Goal: Task Accomplishment & Management: Use online tool/utility

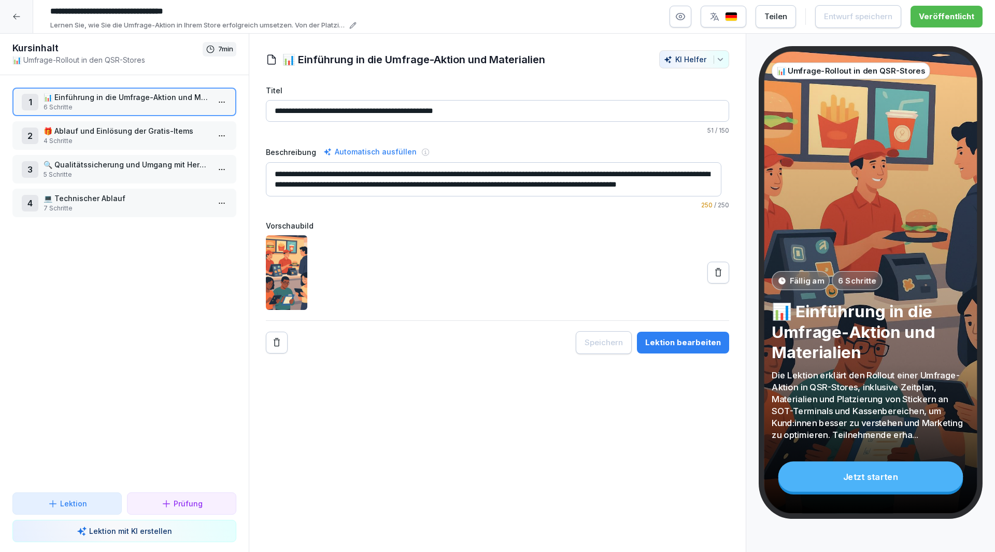
click at [21, 21] on div at bounding box center [16, 16] width 33 height 33
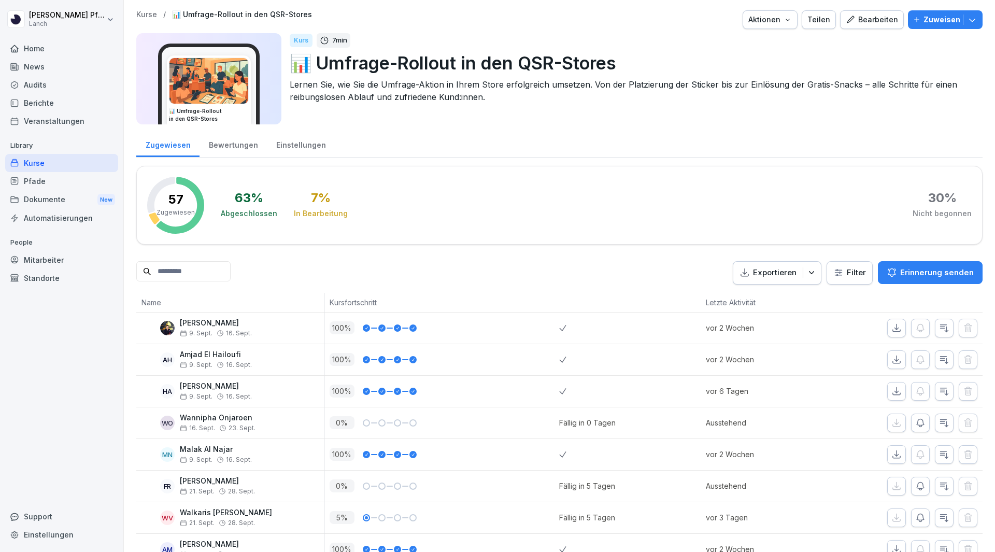
click at [27, 53] on div "Home" at bounding box center [61, 48] width 113 height 18
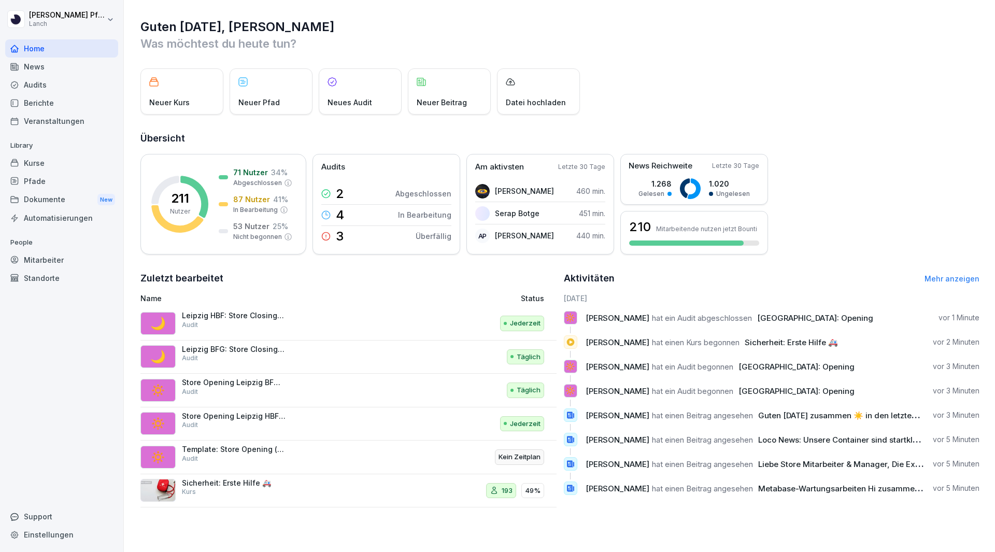
click at [33, 71] on div "News" at bounding box center [61, 67] width 113 height 18
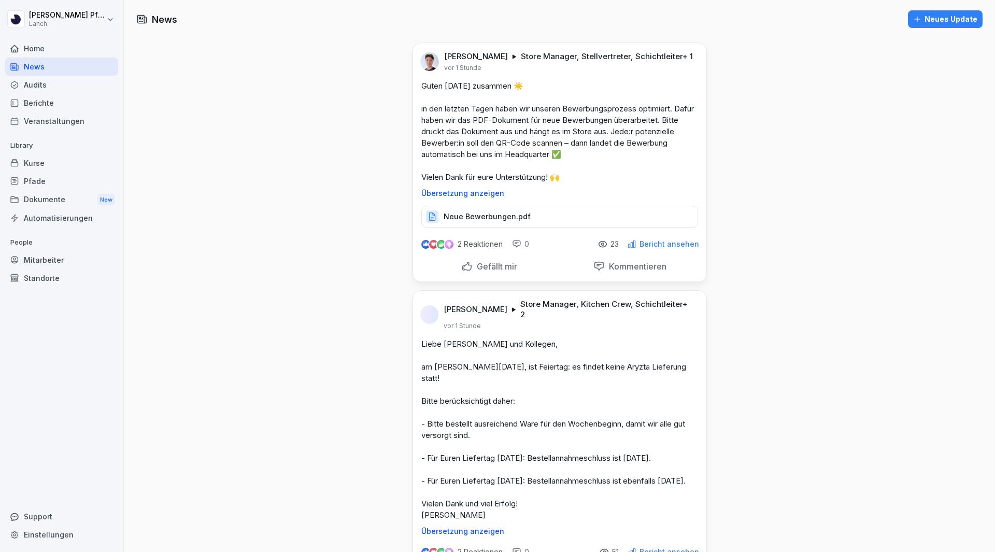
click at [33, 88] on div "Audits" at bounding box center [61, 85] width 113 height 18
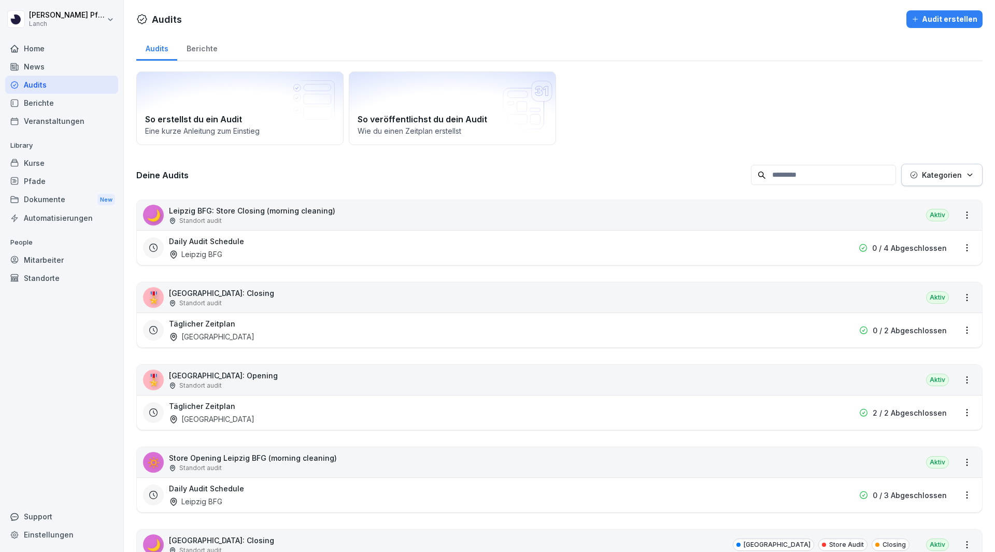
click at [32, 107] on div "Berichte" at bounding box center [61, 103] width 113 height 18
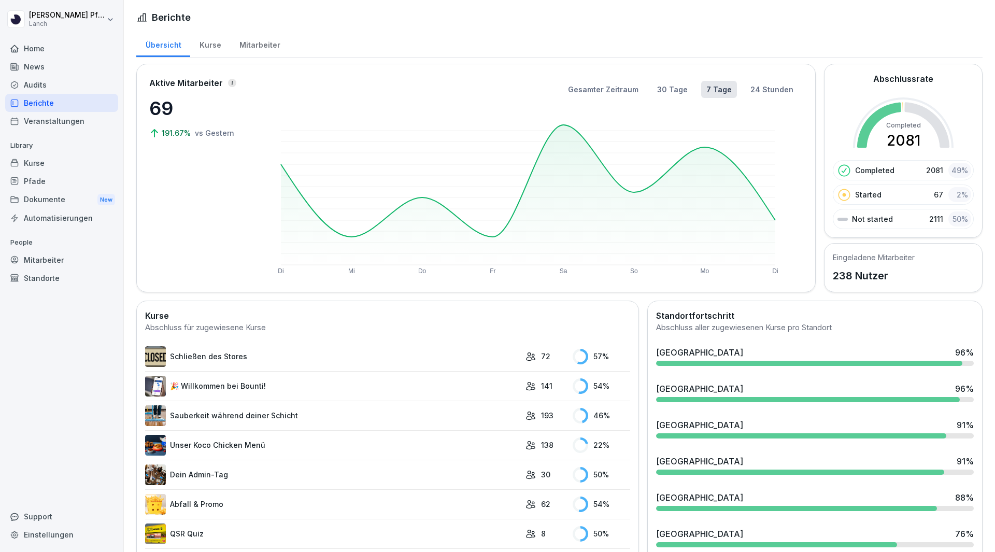
click at [241, 46] on div "Mitarbeiter" at bounding box center [259, 44] width 59 height 26
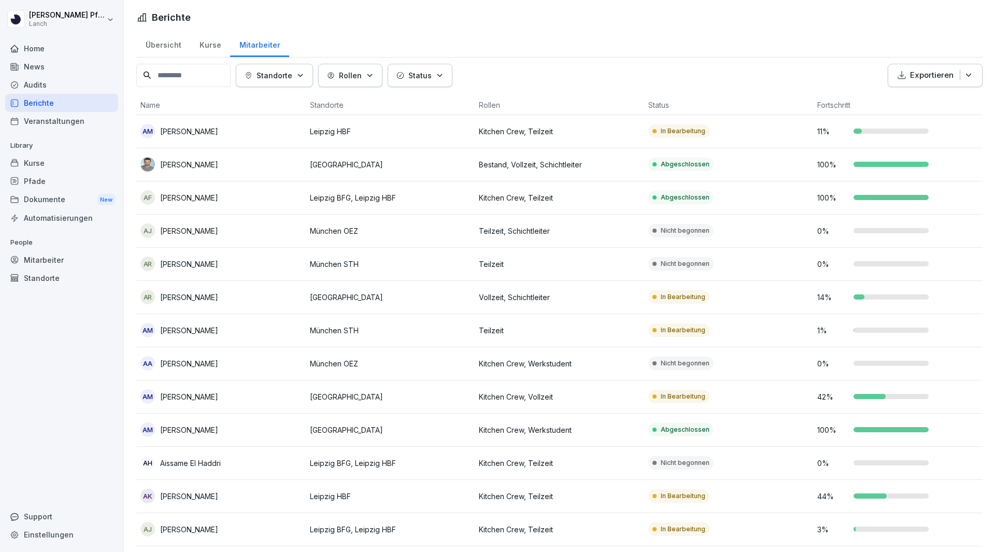
click at [289, 72] on p "Standorte" at bounding box center [275, 75] width 36 height 11
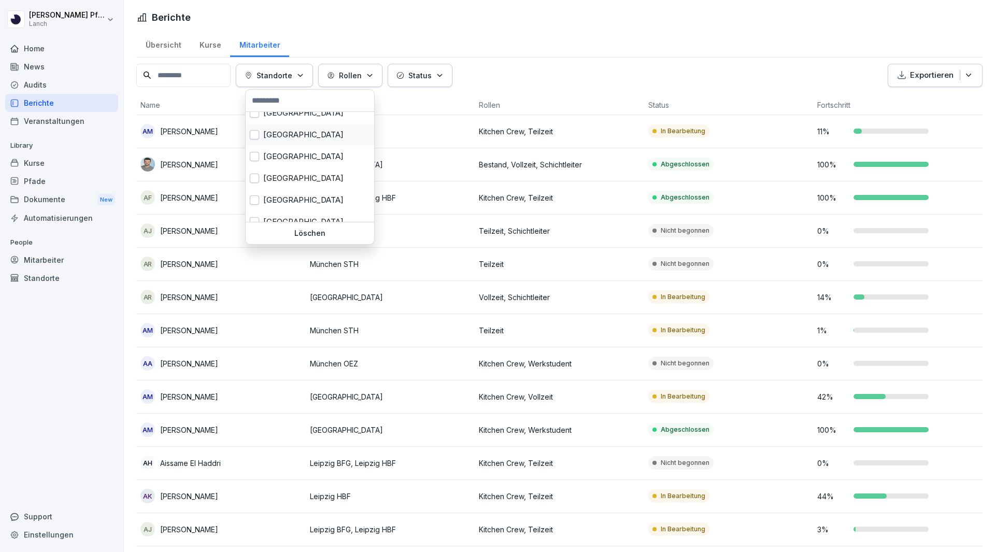
scroll to position [104, 0]
click at [257, 152] on button "button" at bounding box center [254, 149] width 9 height 9
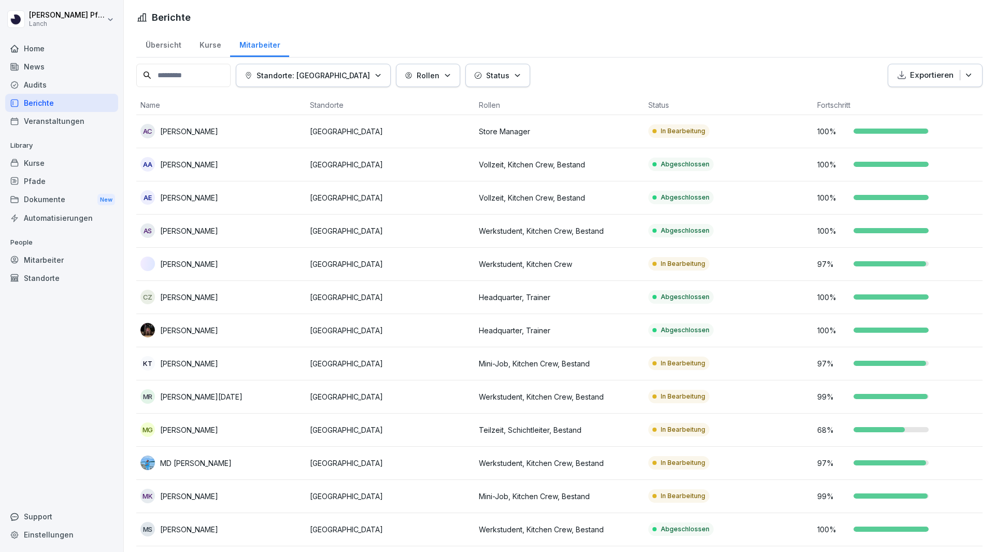
click at [384, 107] on html "[PERSON_NAME] Lanch Home News Audits Berichte Veranstaltungen Library Kurse Pfa…" at bounding box center [497, 276] width 995 height 552
click at [932, 68] on button "Exportieren" at bounding box center [935, 75] width 95 height 23
click at [906, 101] on p "Als Excel Datei exportieren" at bounding box center [923, 99] width 93 height 9
click at [356, 80] on p "Standorte: [GEOGRAPHIC_DATA]" at bounding box center [314, 75] width 114 height 11
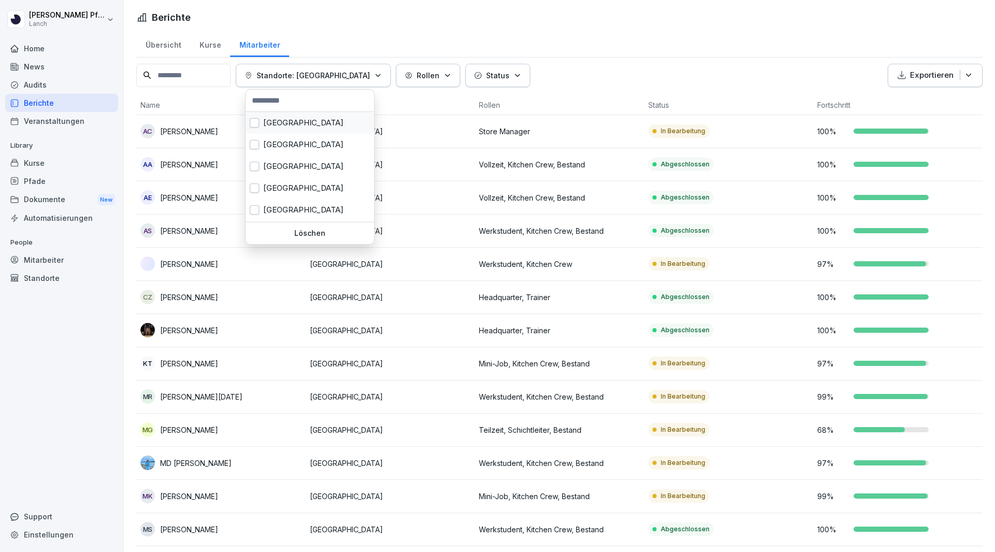
click at [257, 127] on button "button" at bounding box center [254, 122] width 9 height 9
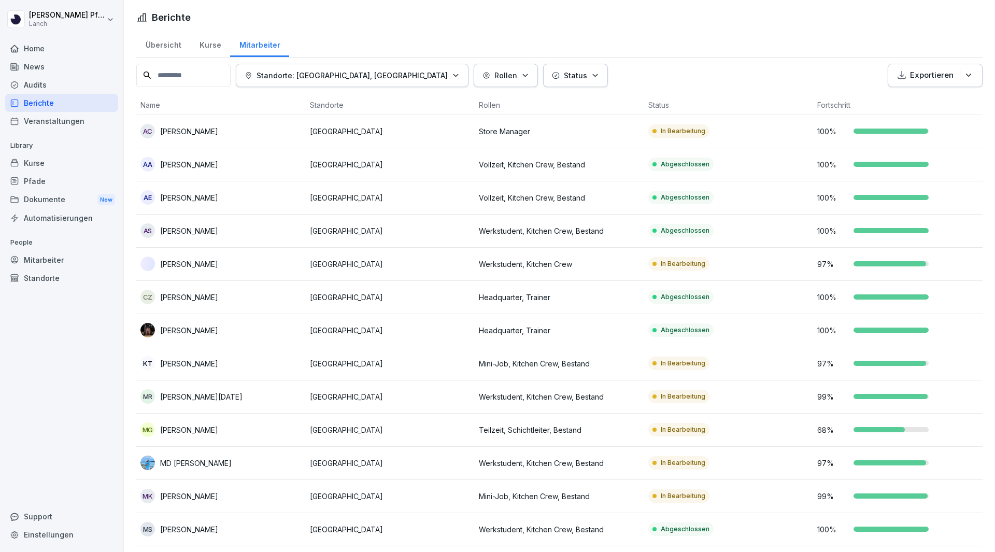
click at [889, 47] on html "[PERSON_NAME] Lanch Home News Audits Berichte Veranstaltungen Library Kurse Pfa…" at bounding box center [497, 276] width 995 height 552
click at [910, 76] on p "Exportieren" at bounding box center [932, 75] width 44 height 12
click at [901, 105] on div "Als Excel Datei exportieren" at bounding box center [922, 100] width 105 height 18
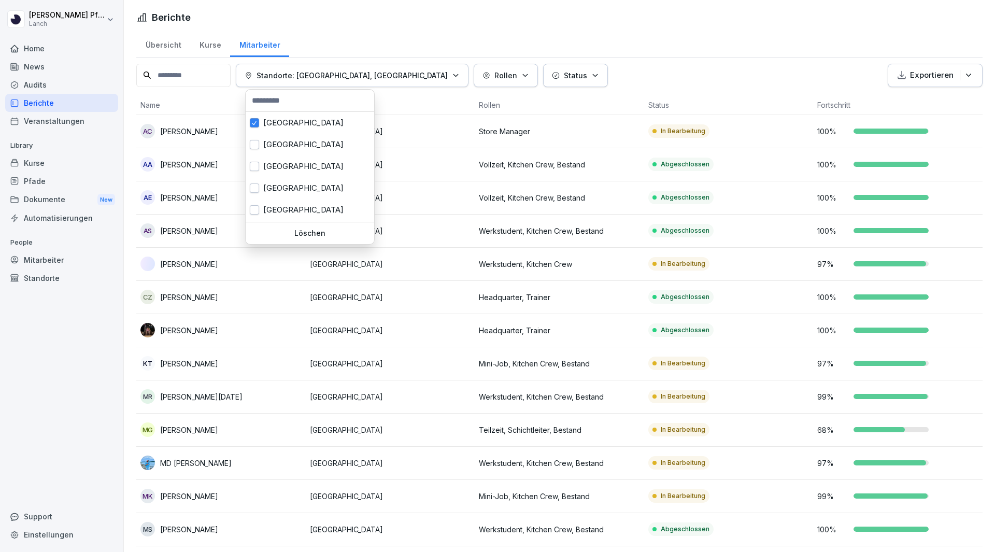
click at [350, 78] on p "Standorte: [GEOGRAPHIC_DATA], [GEOGRAPHIC_DATA]" at bounding box center [352, 75] width 191 height 11
click at [324, 144] on div "[GEOGRAPHIC_DATA]" at bounding box center [310, 145] width 129 height 22
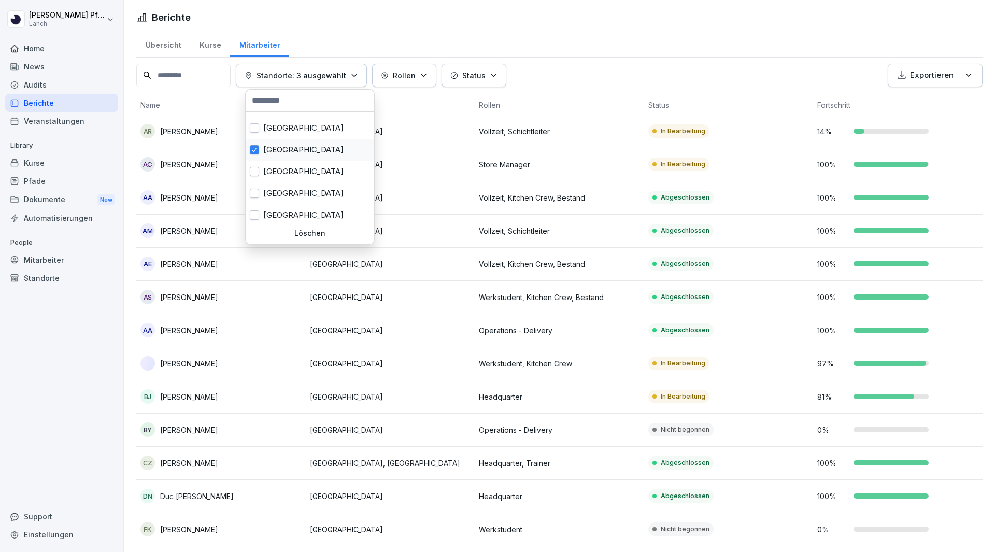
click at [274, 149] on div "[GEOGRAPHIC_DATA]" at bounding box center [310, 150] width 129 height 22
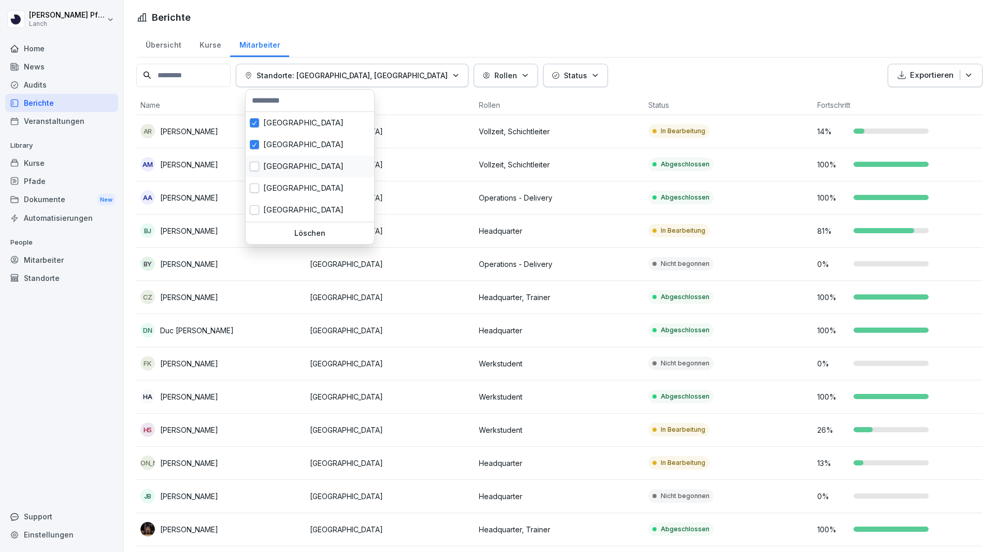
click at [279, 148] on div "[GEOGRAPHIC_DATA]" at bounding box center [310, 145] width 129 height 22
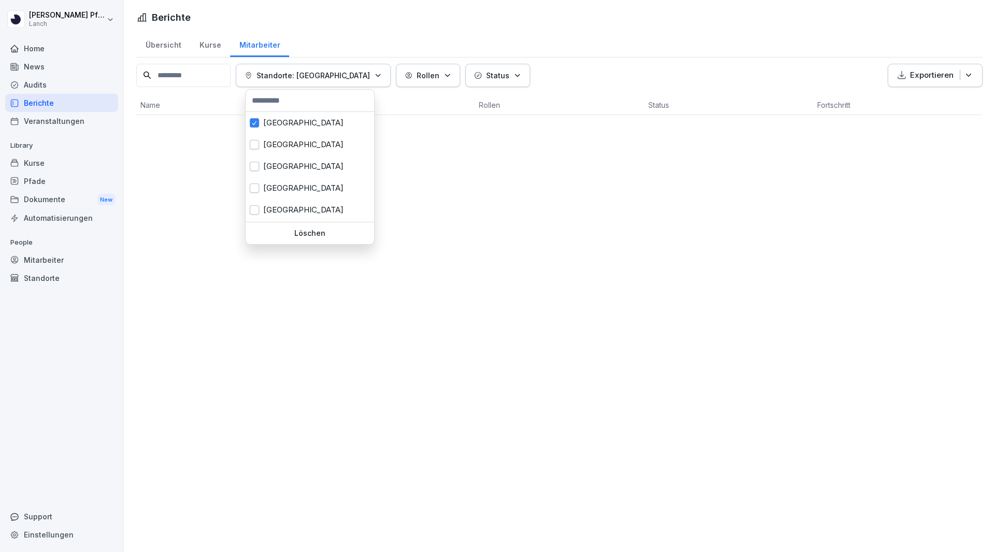
click at [737, 54] on html "[PERSON_NAME] Lanch Home News Audits Berichte Veranstaltungen Library Kurse Pfa…" at bounding box center [497, 276] width 995 height 552
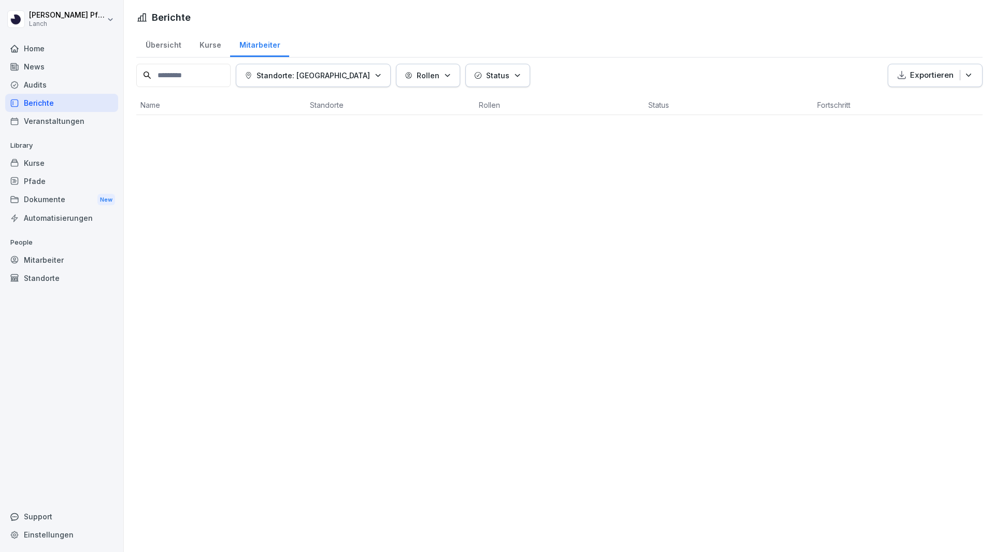
click at [299, 75] on p "Standorte: [GEOGRAPHIC_DATA]" at bounding box center [314, 75] width 114 height 11
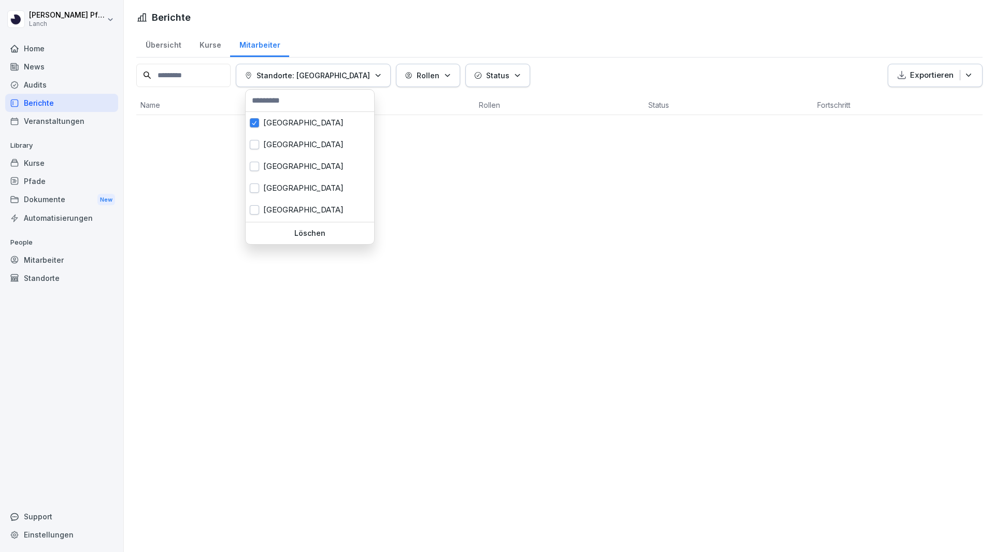
click at [560, 169] on html "[PERSON_NAME] Lanch Home News Audits Berichte Veranstaltungen Library Kurse Pfa…" at bounding box center [497, 276] width 995 height 552
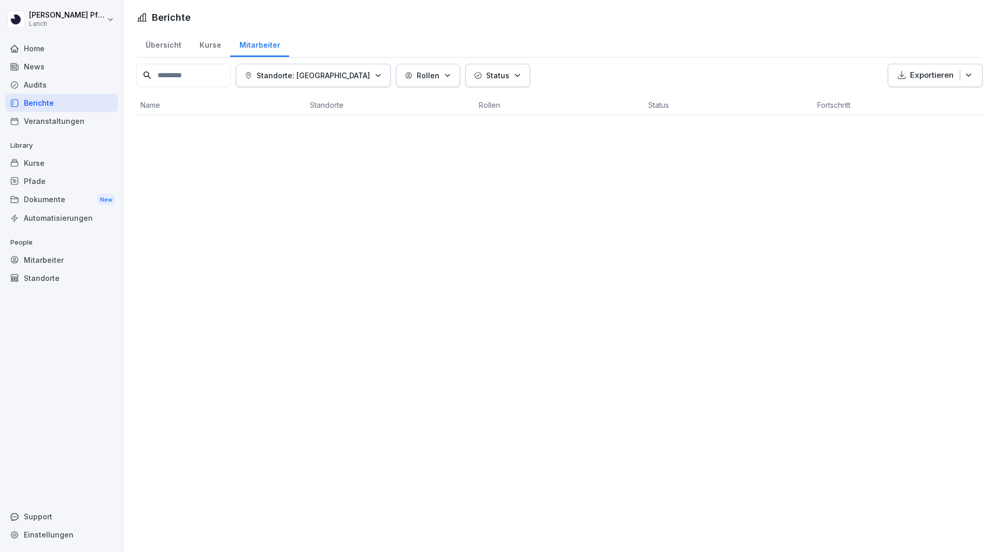
click at [312, 79] on p "Standorte: [GEOGRAPHIC_DATA]" at bounding box center [314, 75] width 114 height 11
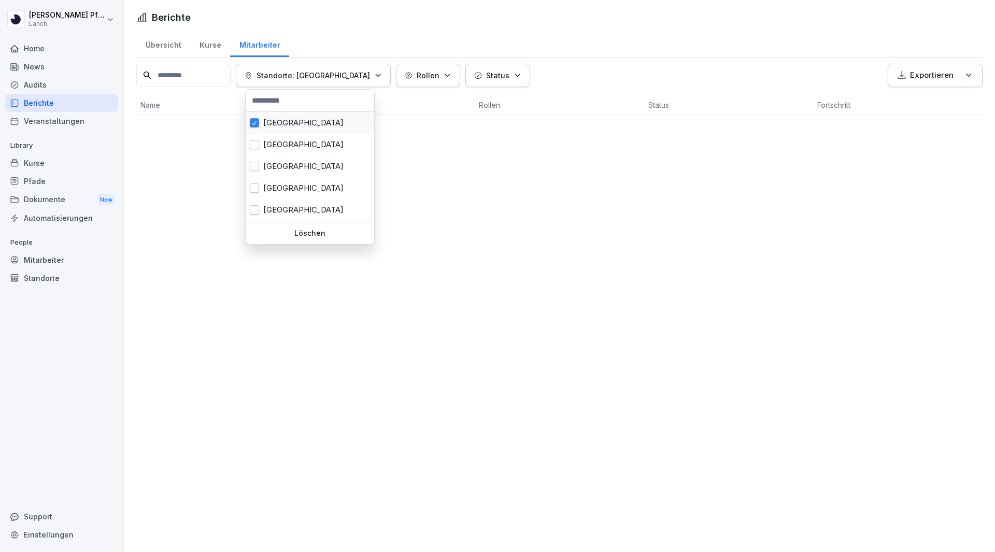
click at [264, 132] on div "[GEOGRAPHIC_DATA]" at bounding box center [310, 123] width 129 height 22
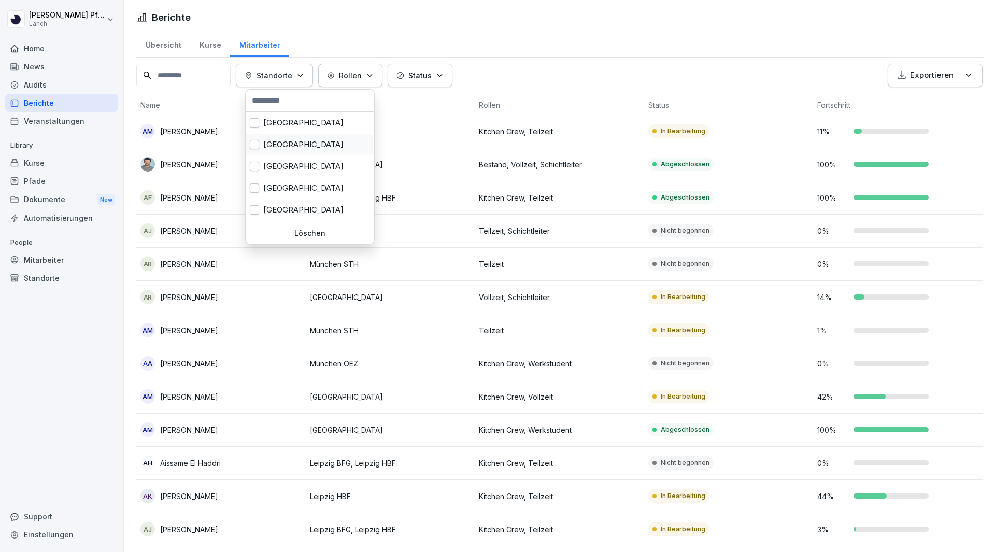
click at [258, 145] on button "button" at bounding box center [254, 144] width 9 height 9
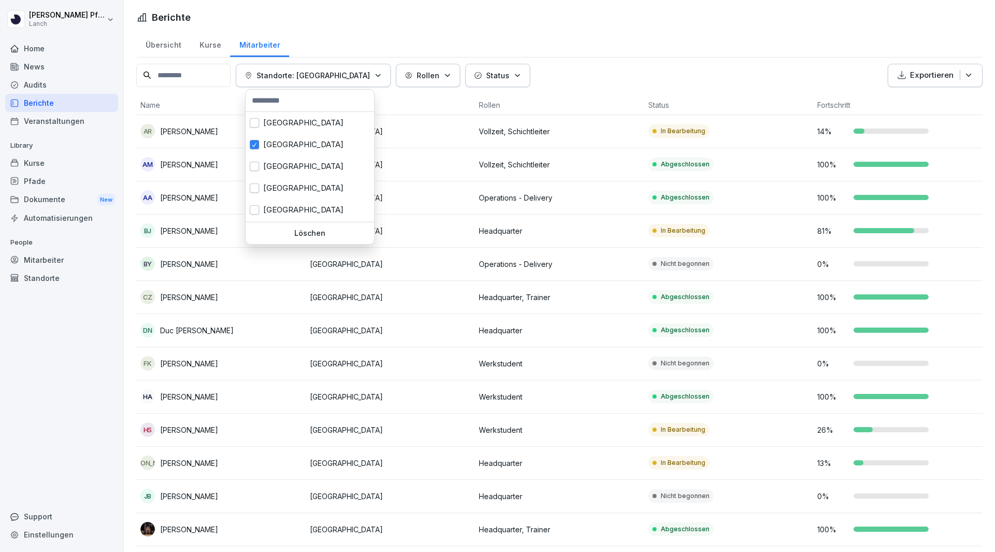
click at [918, 73] on p "Exportieren" at bounding box center [932, 75] width 44 height 12
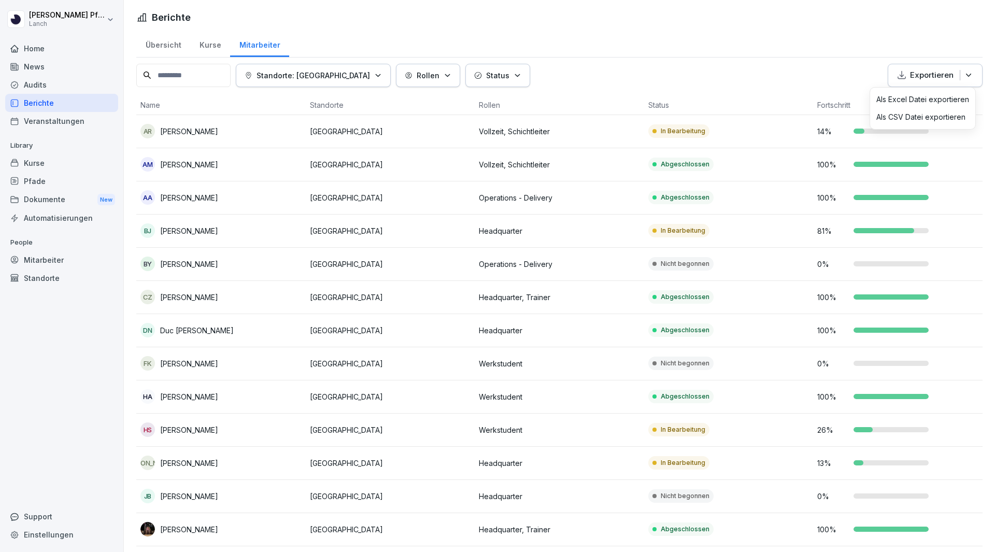
click at [902, 103] on p "Als Excel Datei exportieren" at bounding box center [923, 99] width 93 height 9
click at [336, 76] on p "Standorte: [GEOGRAPHIC_DATA]" at bounding box center [314, 75] width 114 height 11
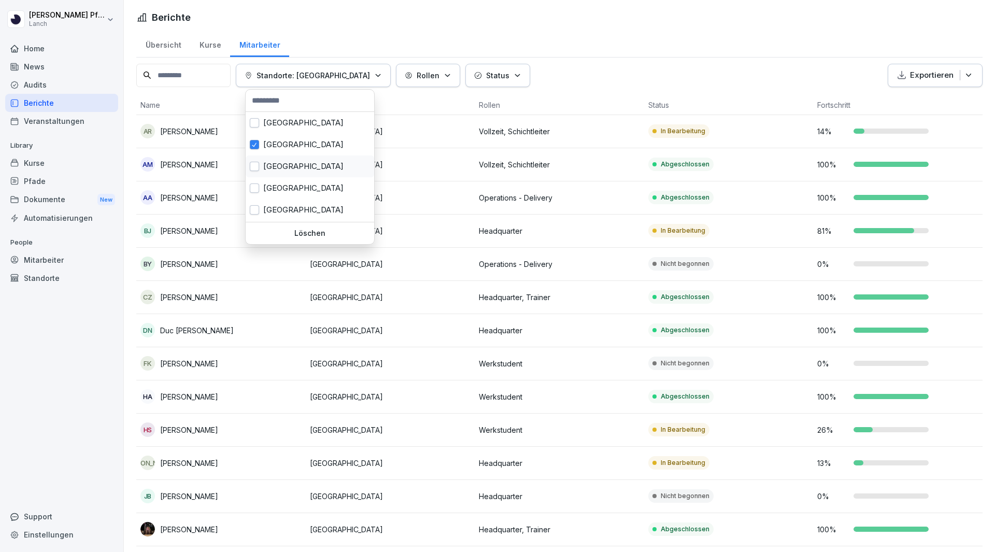
click at [294, 166] on div "[GEOGRAPHIC_DATA]" at bounding box center [310, 167] width 129 height 22
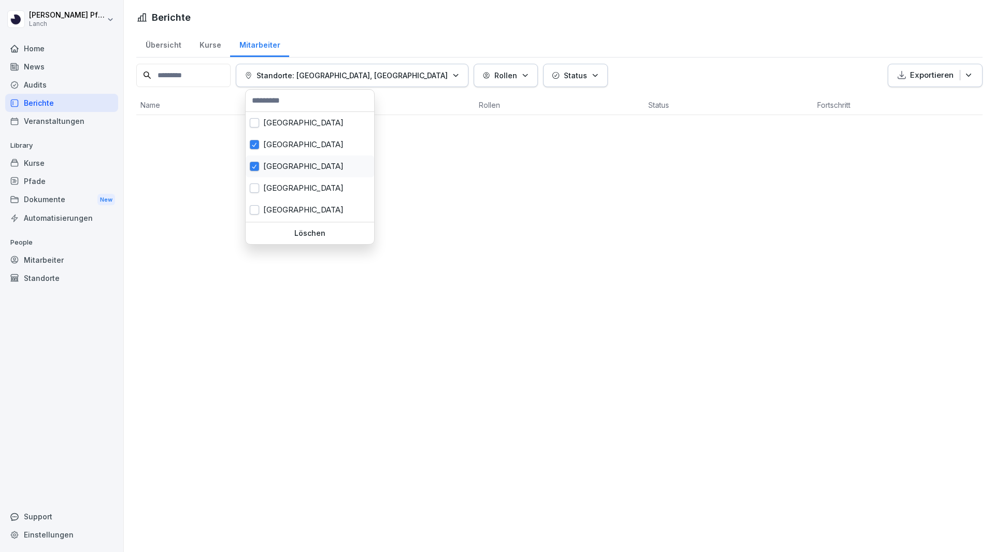
click at [280, 152] on div "[GEOGRAPHIC_DATA]" at bounding box center [310, 145] width 129 height 22
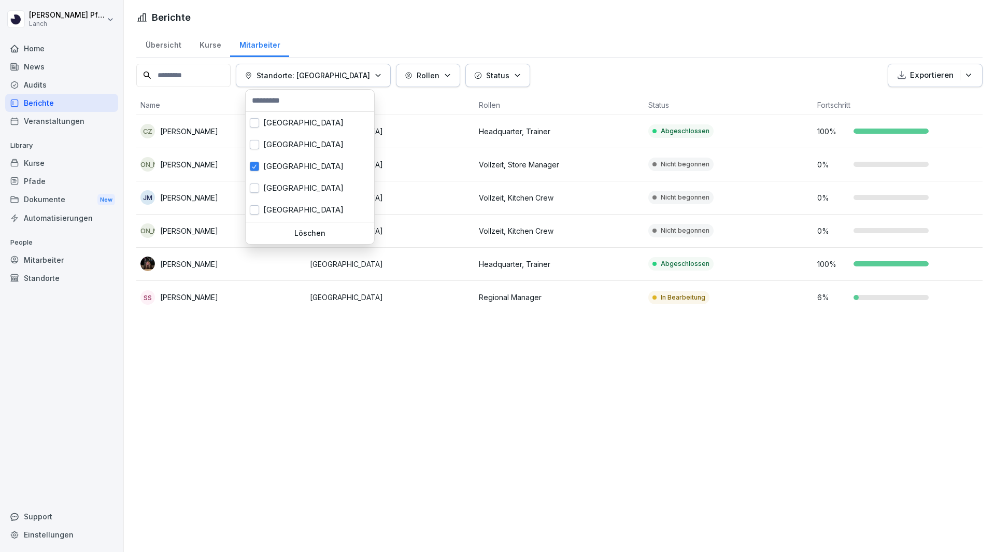
click at [951, 75] on div "Exportieren" at bounding box center [935, 75] width 77 height 12
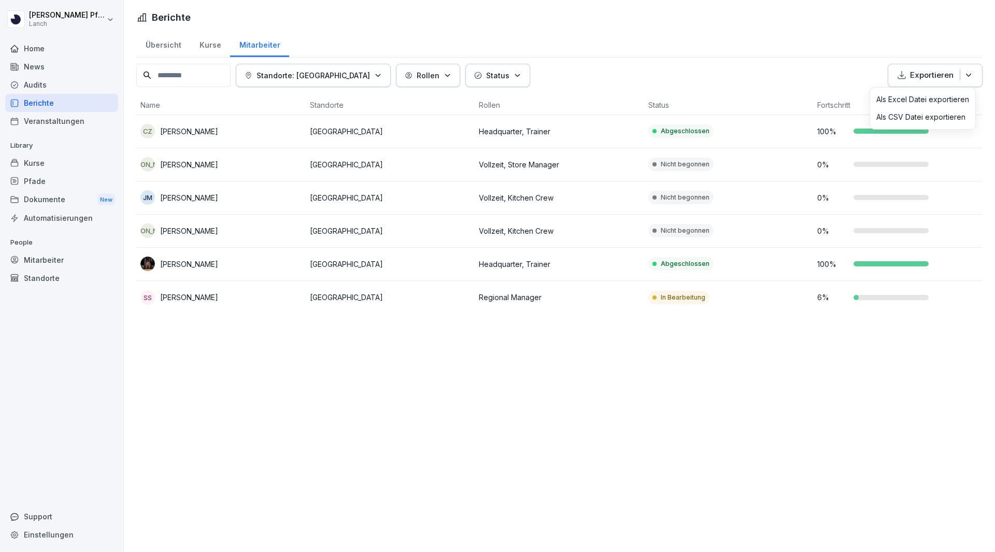
click at [264, 87] on div "Standorte: [GEOGRAPHIC_DATA] Rollen Status Exportieren" at bounding box center [559, 75] width 846 height 23
click at [262, 77] on div "Standorte: [GEOGRAPHIC_DATA]" at bounding box center [313, 75] width 137 height 11
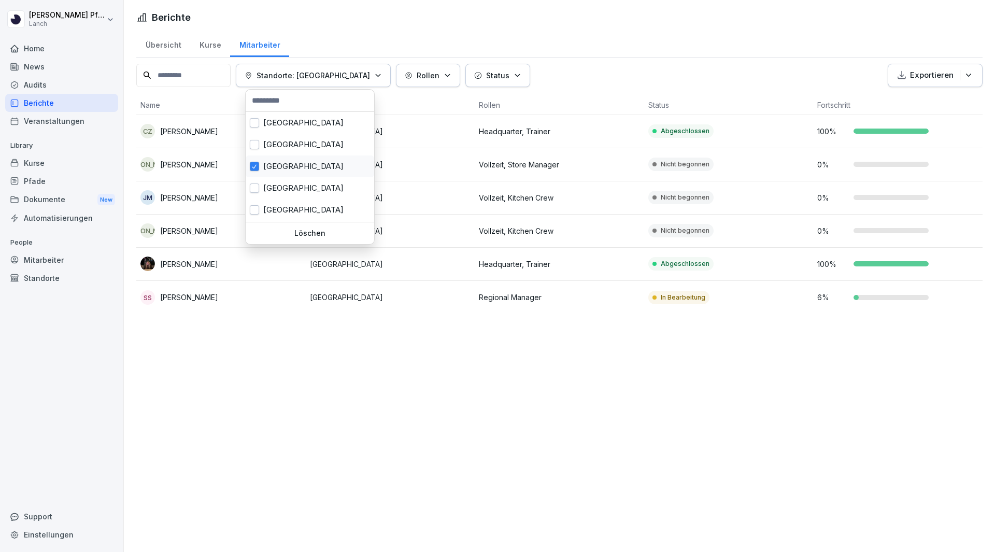
click at [256, 164] on button "button" at bounding box center [254, 166] width 9 height 9
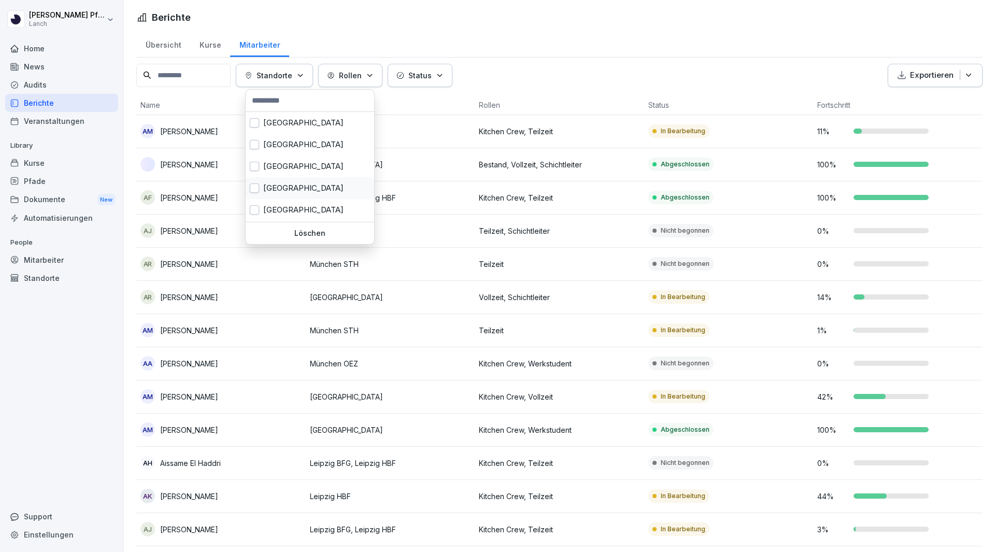
click at [253, 187] on button "button" at bounding box center [254, 187] width 9 height 9
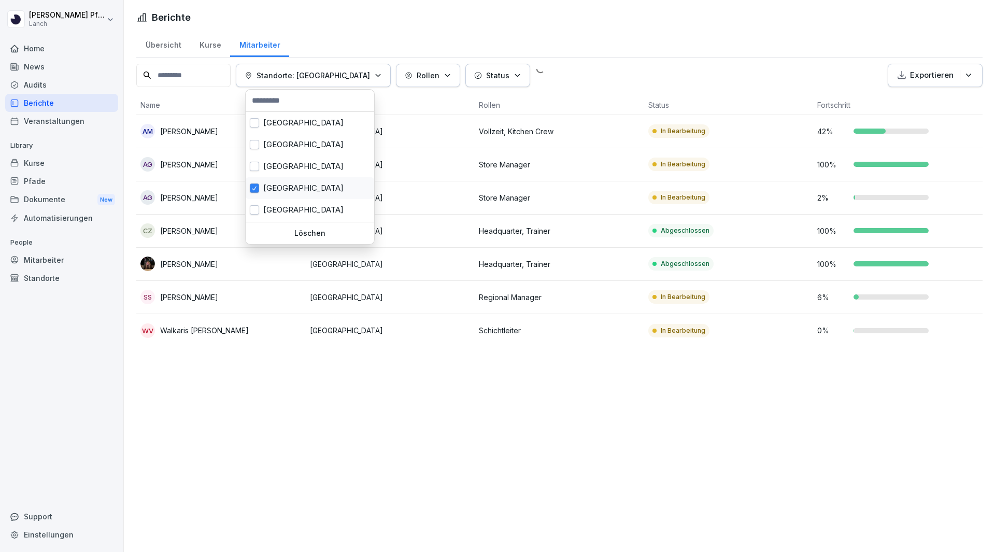
click at [253, 187] on button "button" at bounding box center [254, 187] width 9 height 9
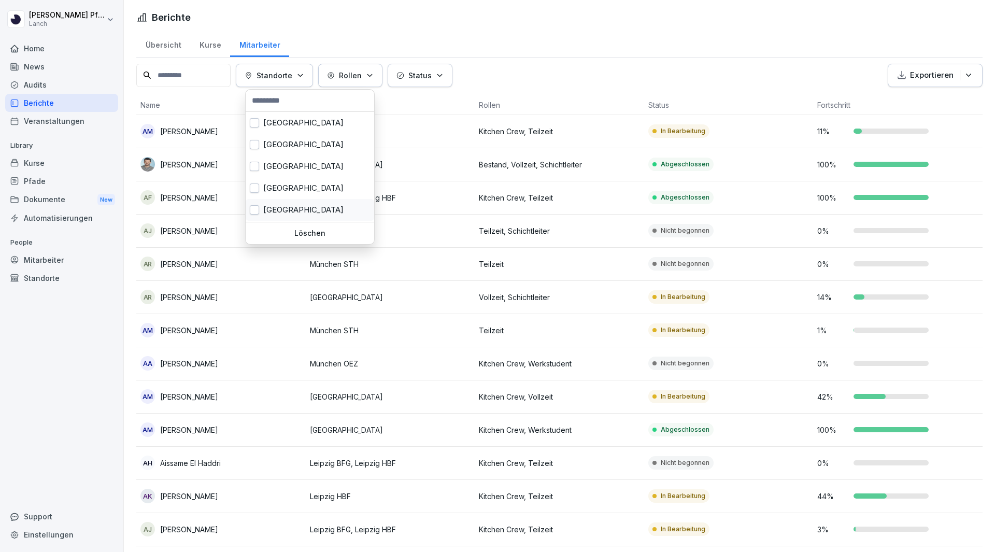
scroll to position [52, 0]
click at [256, 161] on button "button" at bounding box center [254, 157] width 9 height 9
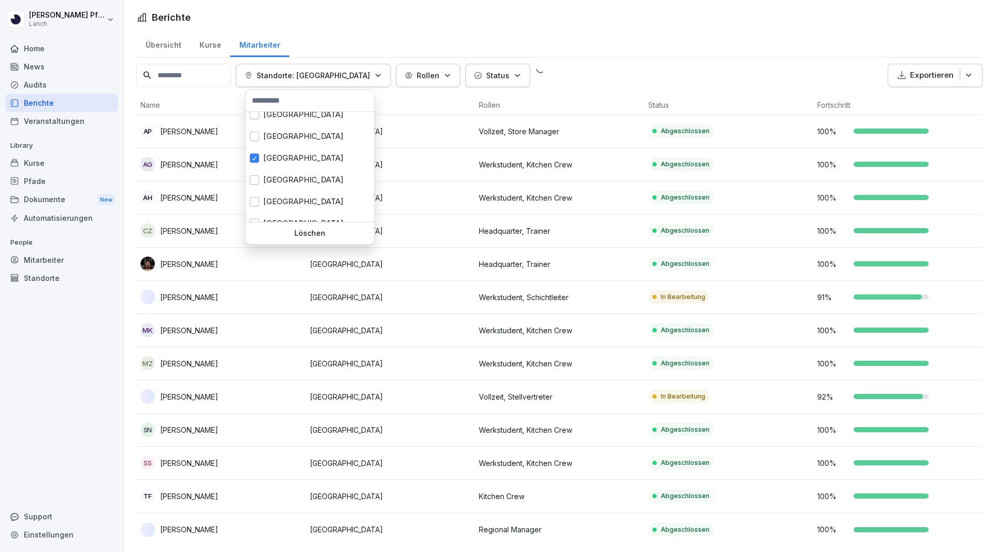
click at [633, 68] on html "[PERSON_NAME] Lanch Home News Audits Berichte Veranstaltungen Library Kurse Pfa…" at bounding box center [497, 276] width 995 height 552
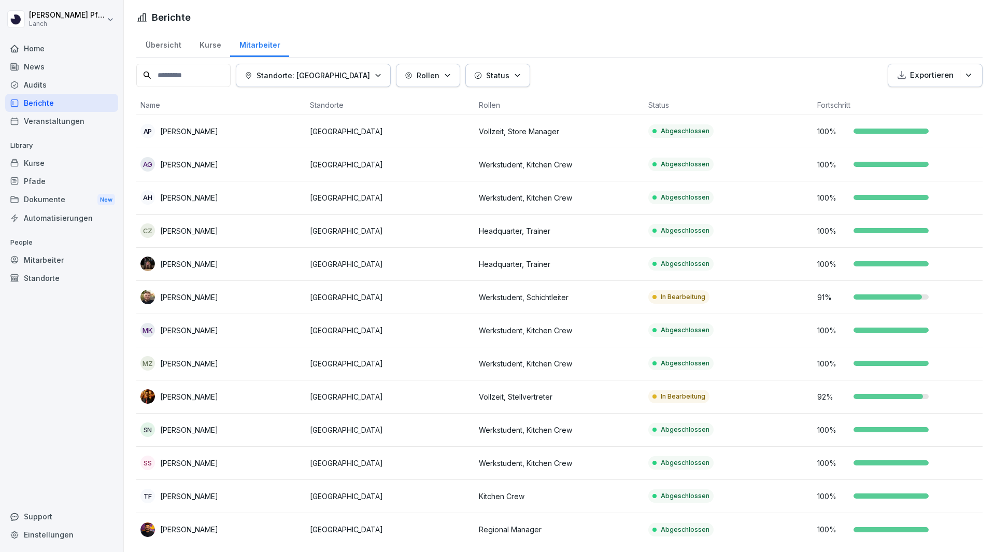
click at [888, 73] on button "Exportieren" at bounding box center [935, 75] width 95 height 23
click at [882, 103] on p "Als Excel Datei exportieren" at bounding box center [923, 99] width 93 height 9
click at [931, 75] on p "Exportieren" at bounding box center [932, 75] width 44 height 12
click at [299, 76] on div "Standorte: [GEOGRAPHIC_DATA] Rollen Status Exportieren" at bounding box center [559, 75] width 846 height 23
click at [290, 82] on button "Standorte: [GEOGRAPHIC_DATA]" at bounding box center [313, 75] width 155 height 23
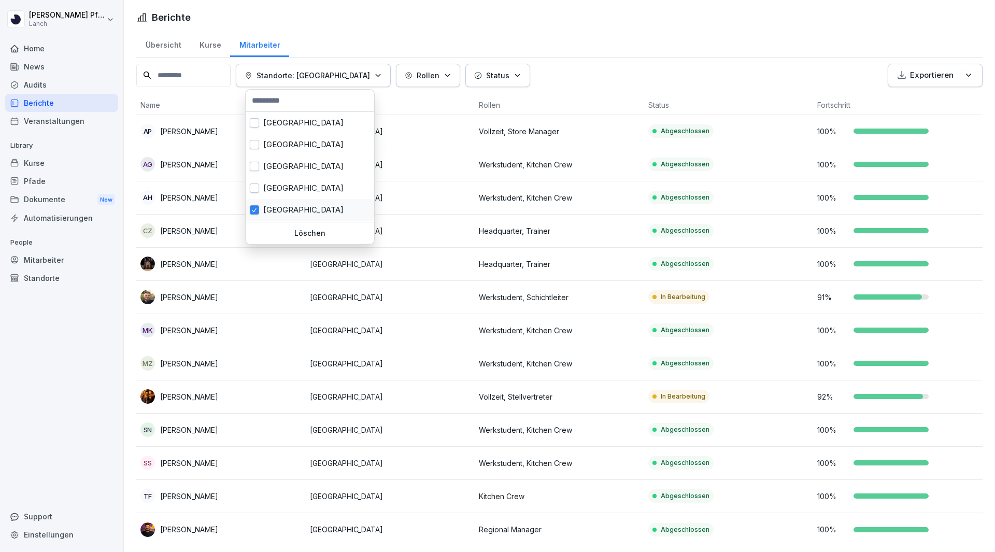
click at [259, 209] on div "[GEOGRAPHIC_DATA]" at bounding box center [310, 210] width 129 height 22
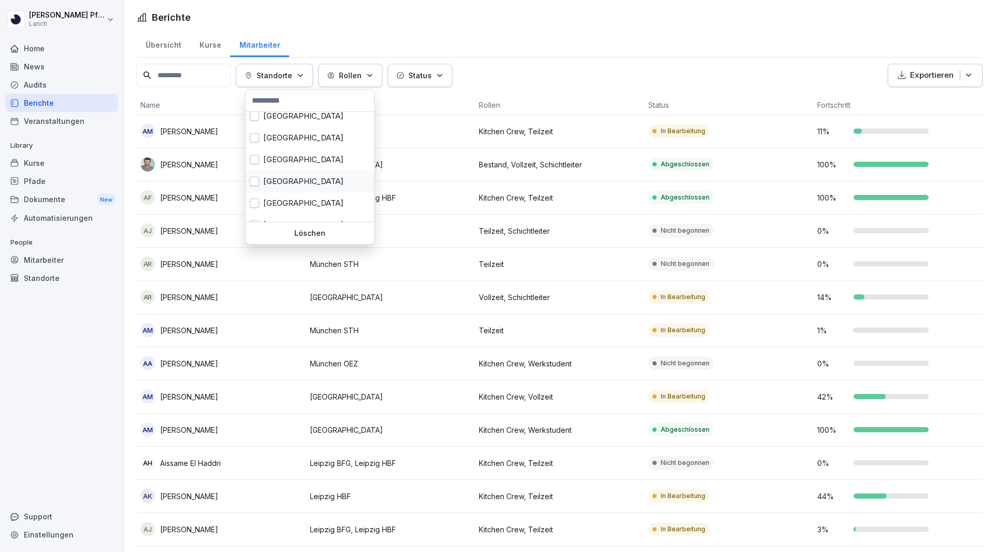
scroll to position [52, 0]
click at [268, 179] on div "[GEOGRAPHIC_DATA]" at bounding box center [310, 180] width 129 height 22
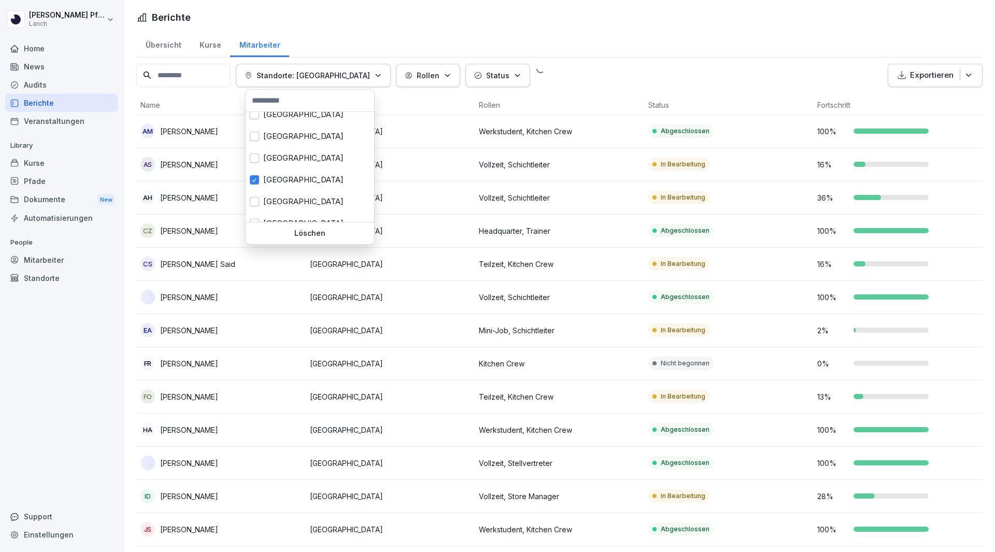
click at [788, 87] on html "[PERSON_NAME] Lanch Home News Audits Berichte Veranstaltungen Library Kurse Pfa…" at bounding box center [497, 276] width 995 height 552
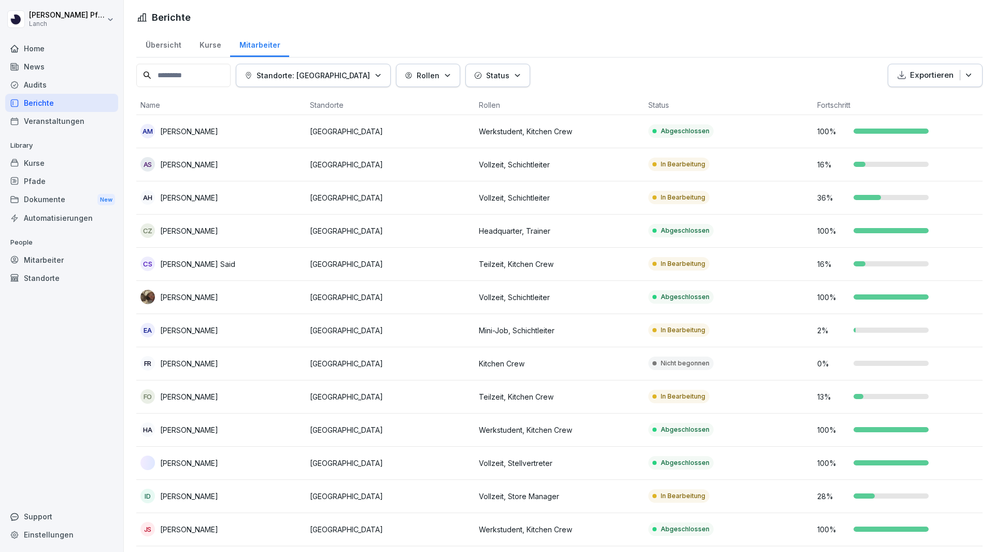
click at [889, 84] on button "Exportieren" at bounding box center [935, 75] width 95 height 23
click at [888, 104] on p "Als Excel Datei exportieren" at bounding box center [923, 99] width 93 height 9
click at [298, 76] on p "Standorte: [GEOGRAPHIC_DATA]" at bounding box center [314, 75] width 114 height 11
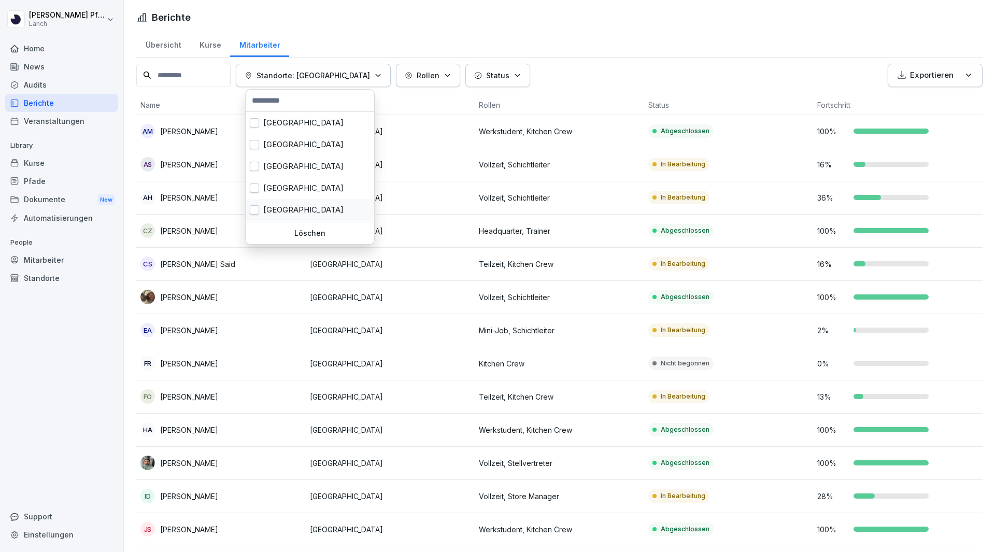
scroll to position [52, 0]
click at [264, 187] on div "[GEOGRAPHIC_DATA]" at bounding box center [310, 180] width 129 height 22
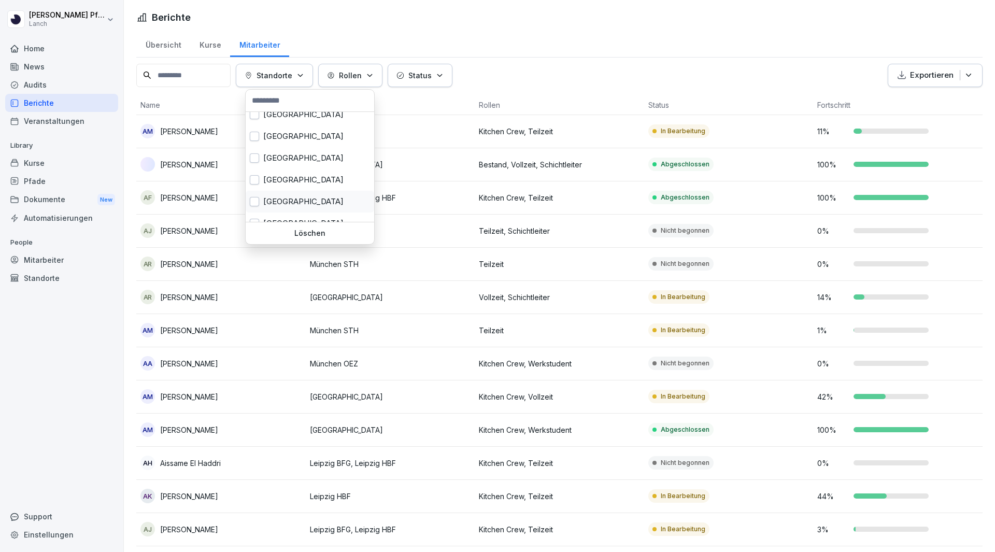
click at [264, 202] on div "[GEOGRAPHIC_DATA]" at bounding box center [310, 202] width 129 height 22
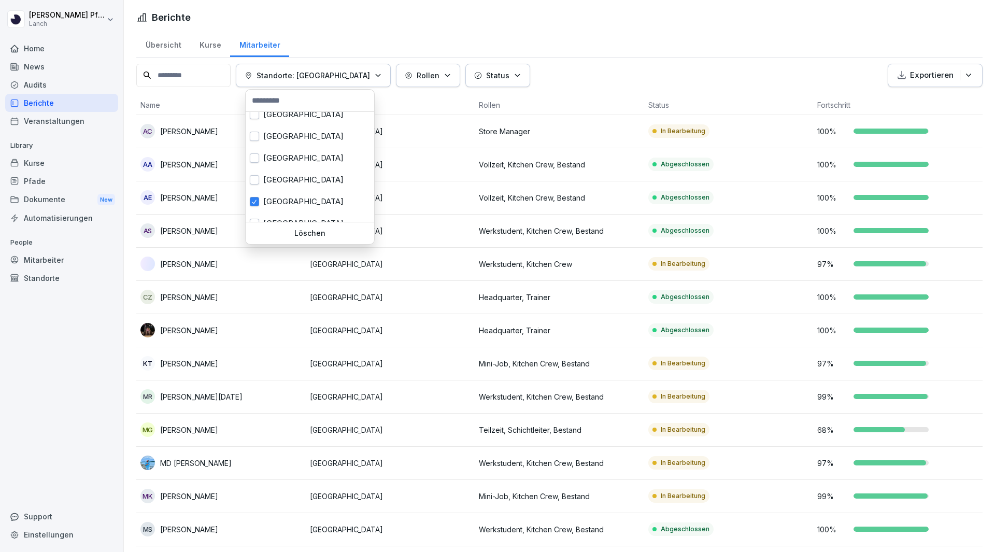
click at [900, 77] on icon "button" at bounding box center [902, 75] width 10 height 10
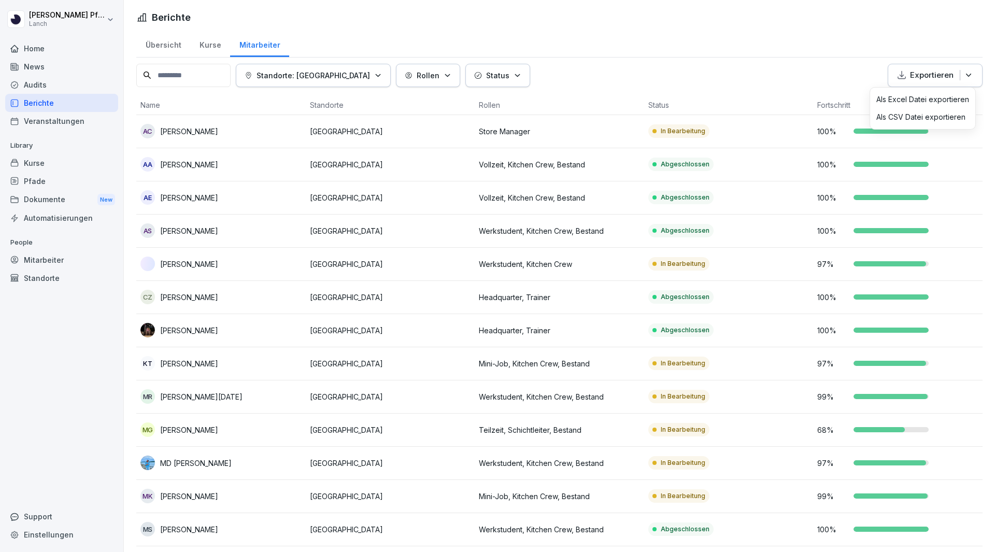
click at [898, 108] on div "Als Excel Datei exportieren" at bounding box center [922, 100] width 105 height 18
click at [300, 61] on div "Übersicht Kurse Mitarbeiter Standorte: [GEOGRAPHIC_DATA] Altstadt Rollen Status…" at bounding box center [559, 442] width 871 height 823
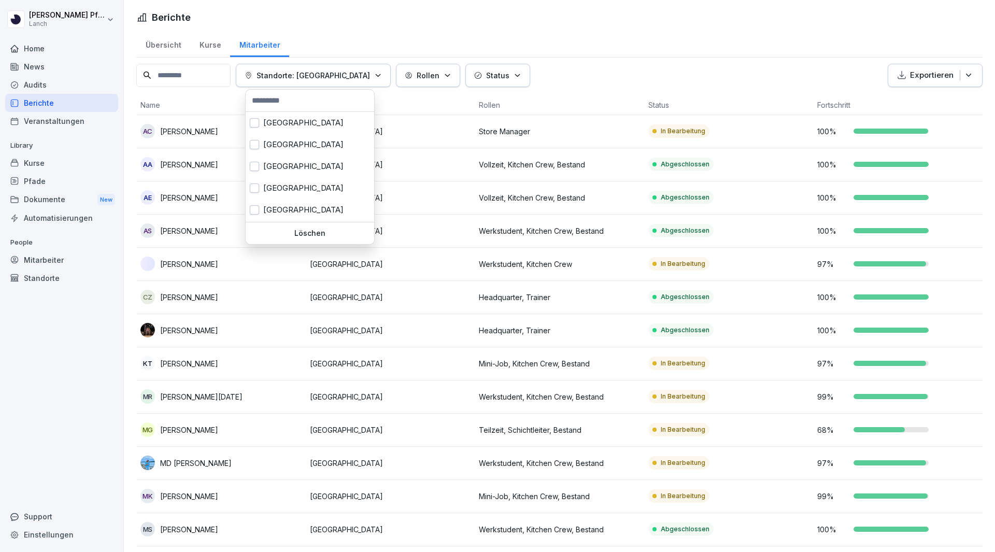
click at [300, 69] on button "Standorte: [GEOGRAPHIC_DATA]" at bounding box center [313, 75] width 155 height 23
click at [262, 196] on div "[GEOGRAPHIC_DATA]" at bounding box center [310, 202] width 129 height 22
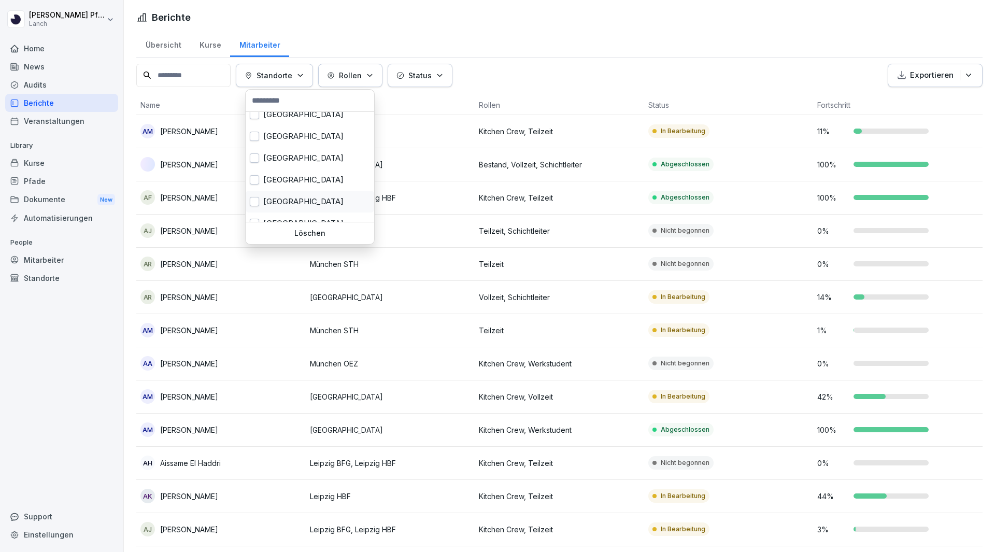
scroll to position [104, 0]
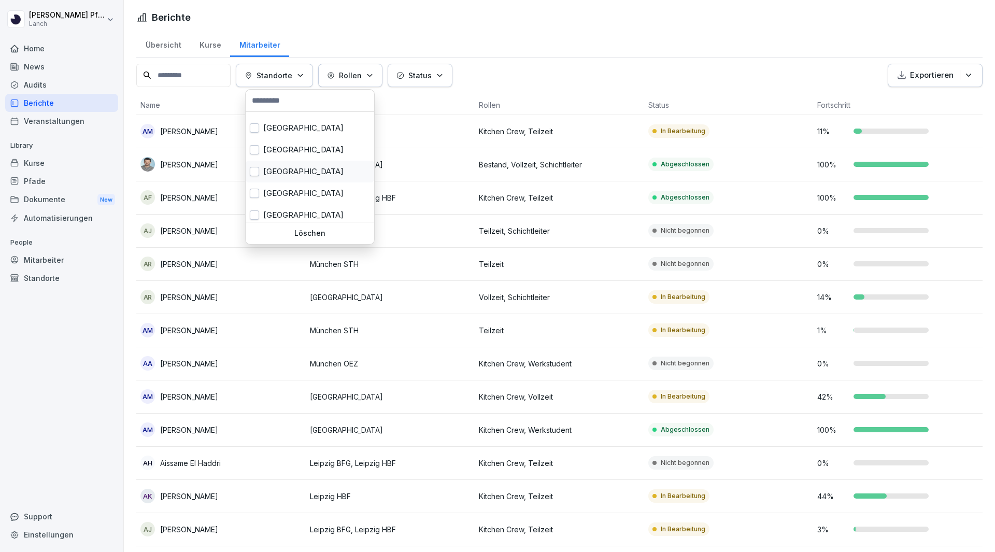
click at [258, 176] on button "button" at bounding box center [254, 171] width 9 height 9
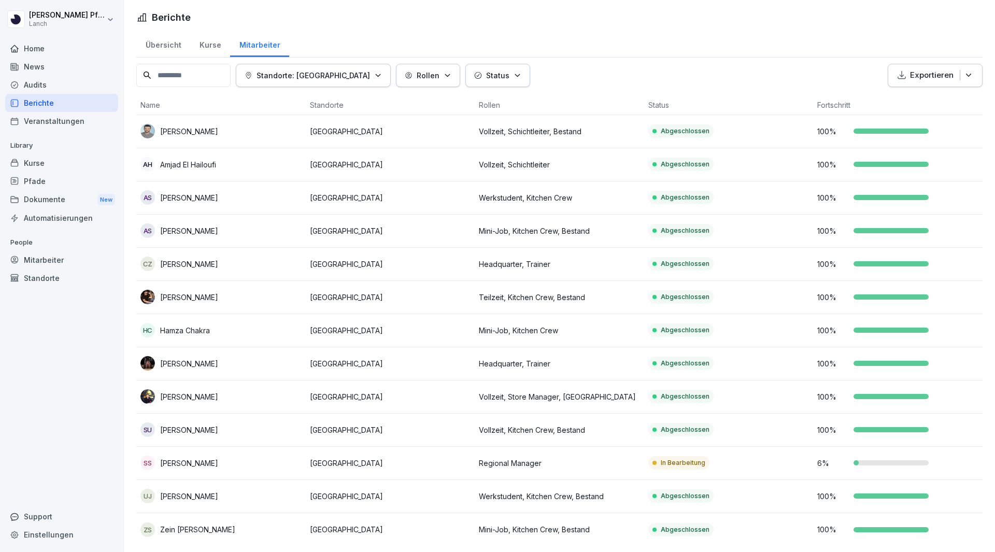
click at [903, 66] on button "Exportieren" at bounding box center [935, 75] width 95 height 23
click at [907, 100] on p "Als Excel Datei exportieren" at bounding box center [923, 99] width 93 height 9
click at [370, 71] on p "Standorte: [GEOGRAPHIC_DATA]" at bounding box center [314, 75] width 114 height 11
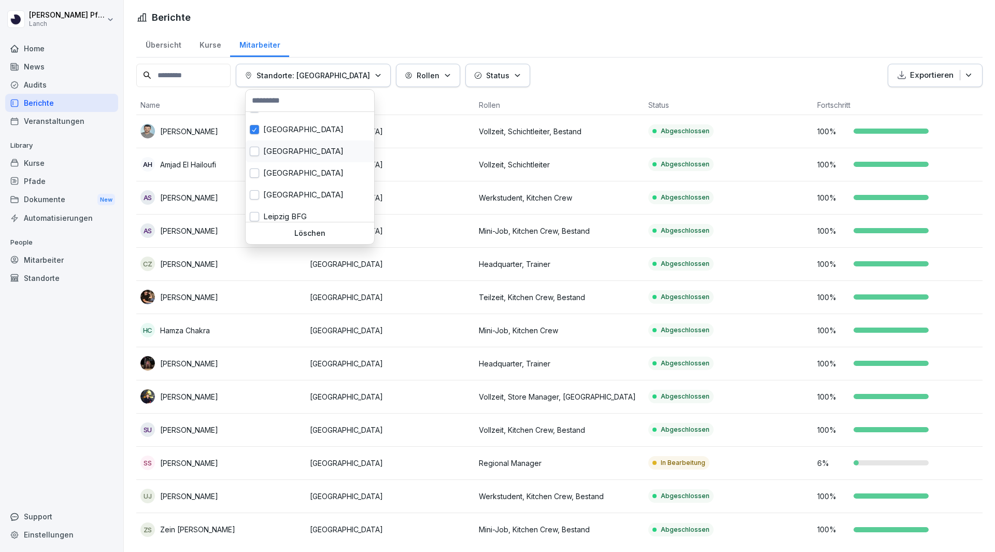
scroll to position [156, 0]
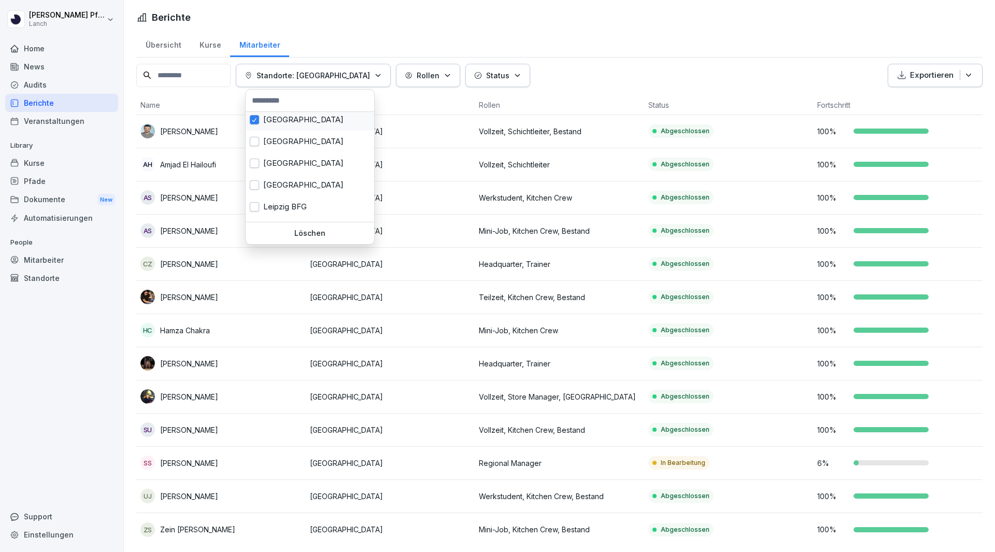
click at [256, 124] on button "button" at bounding box center [254, 119] width 9 height 9
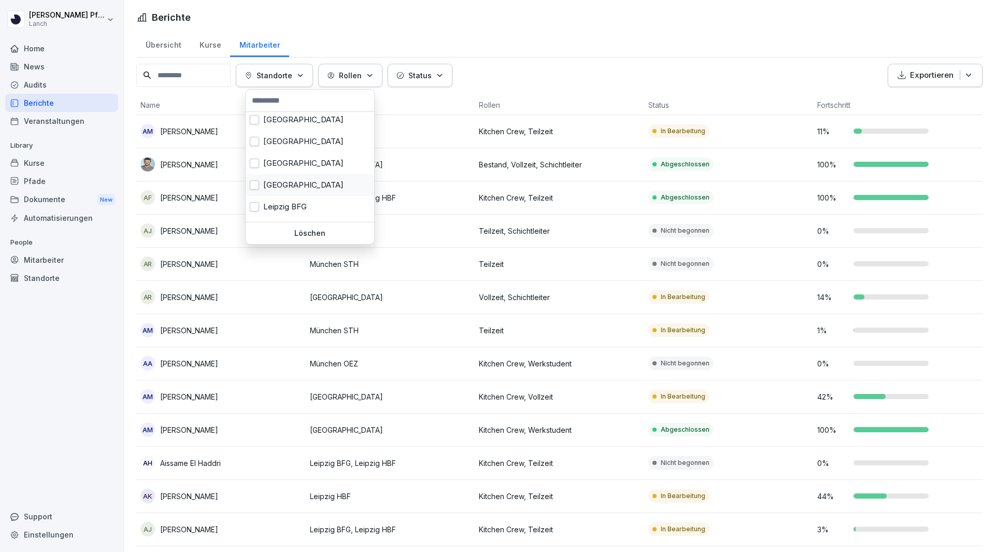
click at [254, 184] on button "button" at bounding box center [254, 184] width 9 height 9
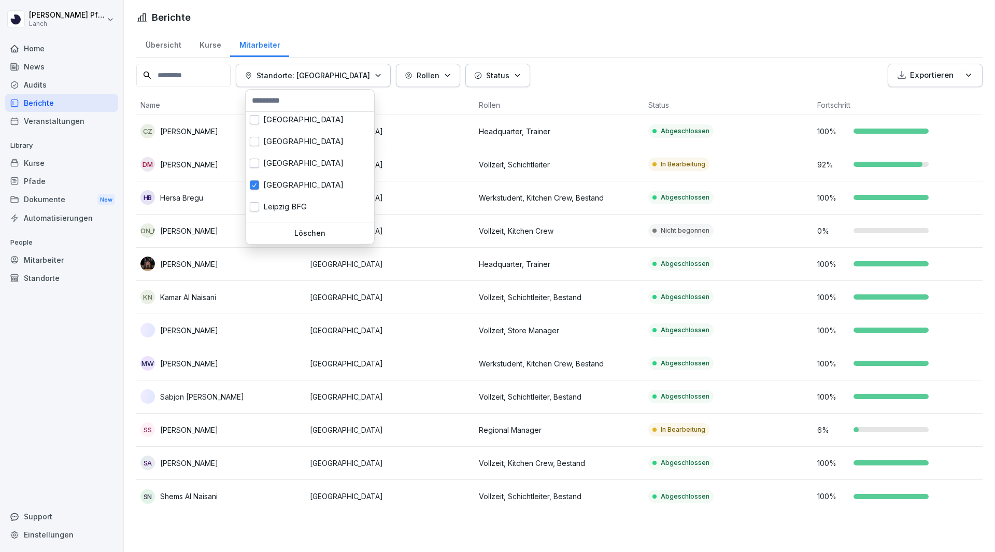
click at [938, 68] on button "Exportieren" at bounding box center [935, 75] width 95 height 23
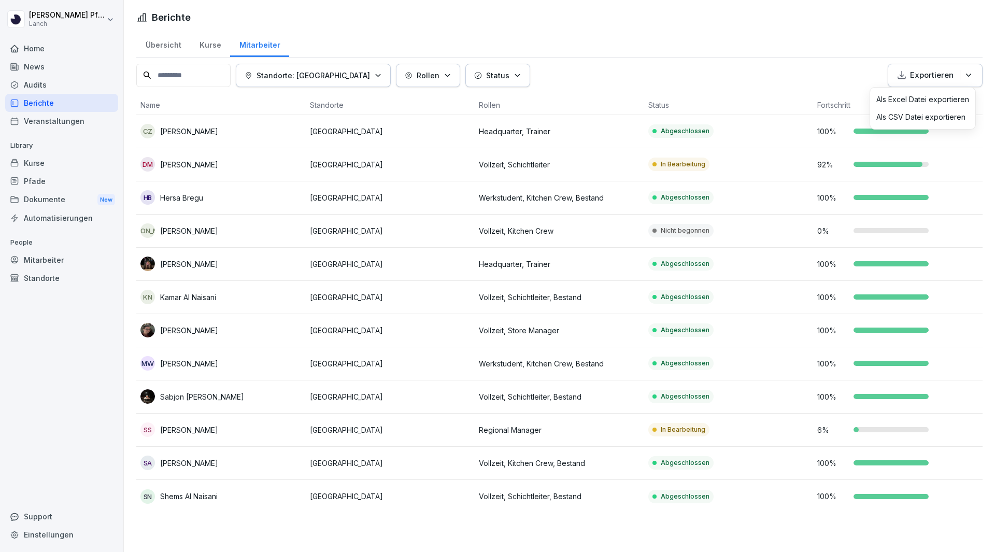
click at [884, 98] on p "Als Excel Datei exportieren" at bounding box center [923, 99] width 93 height 9
click at [309, 78] on p "Standorte: [GEOGRAPHIC_DATA]" at bounding box center [314, 75] width 114 height 11
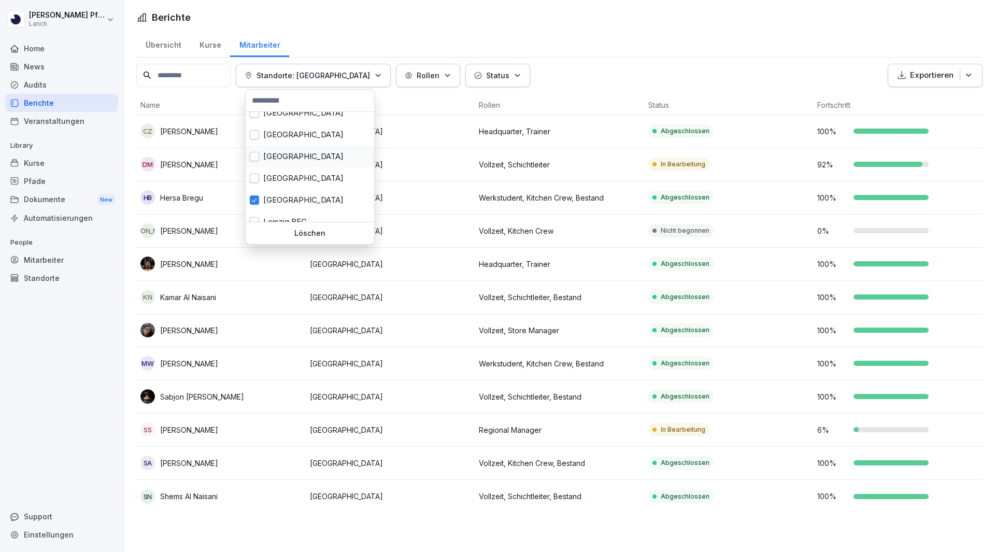
scroll to position [156, 0]
click at [266, 204] on div "Leipzig BFG" at bounding box center [310, 207] width 129 height 22
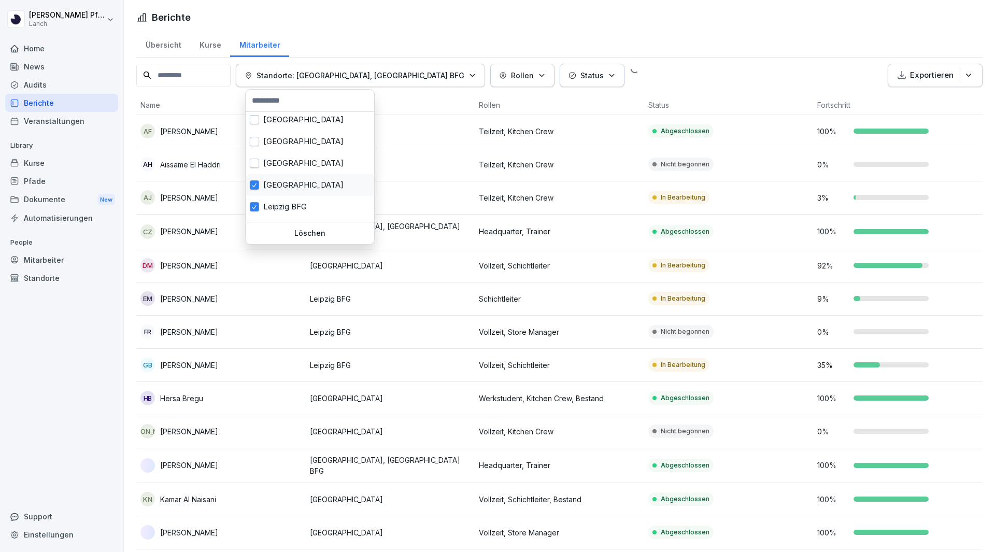
click at [259, 188] on div "[GEOGRAPHIC_DATA]" at bounding box center [310, 185] width 129 height 22
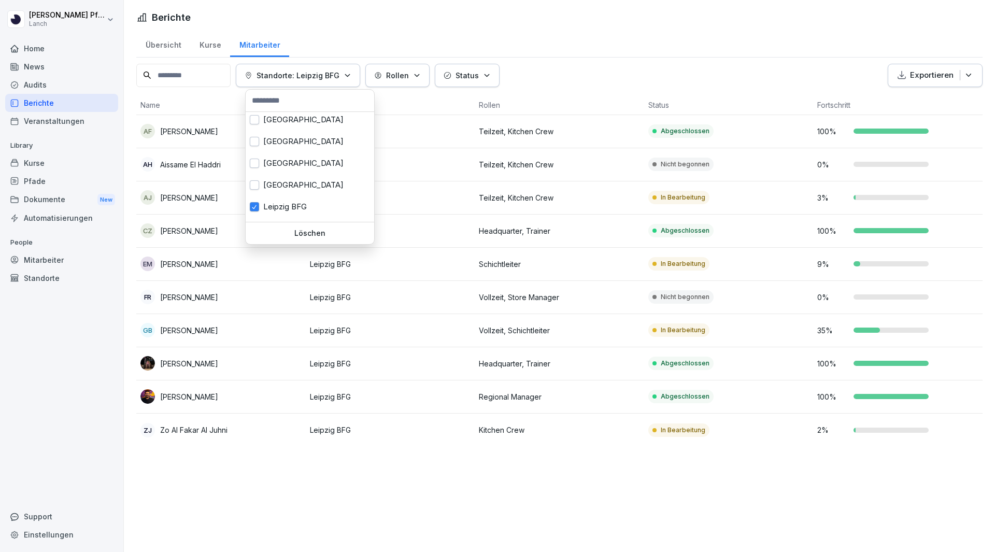
click at [934, 82] on button "Exportieren" at bounding box center [935, 75] width 95 height 23
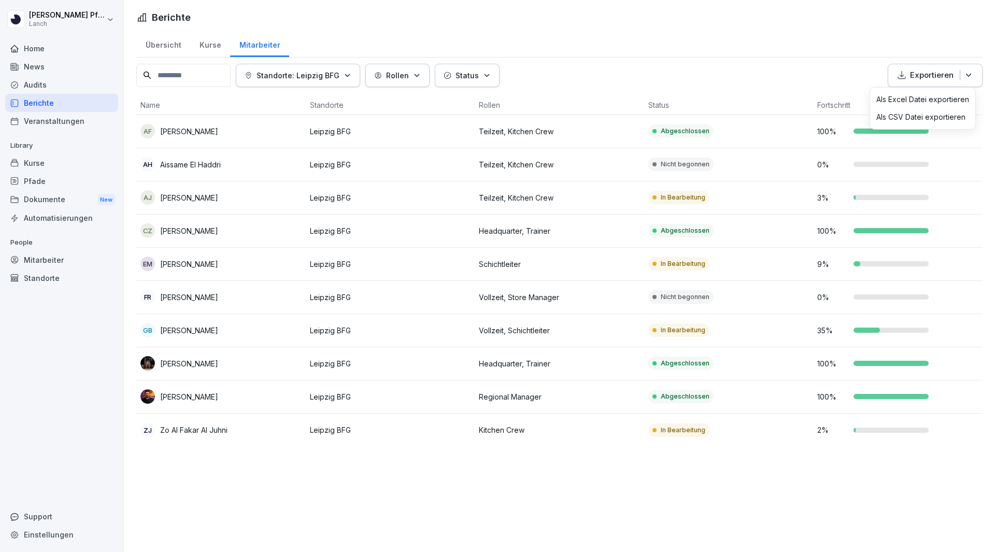
click at [922, 102] on p "Als Excel Datei exportieren" at bounding box center [923, 99] width 93 height 9
click at [281, 84] on button "Standorte: Leipzig BFG" at bounding box center [298, 75] width 124 height 23
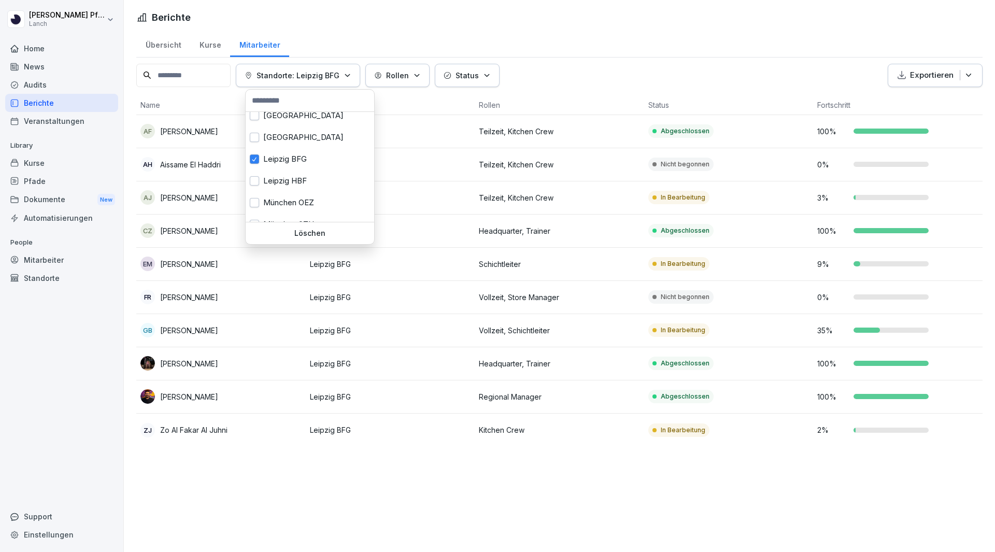
scroll to position [207, 0]
click at [260, 156] on div "Leipzig BFG" at bounding box center [310, 155] width 129 height 22
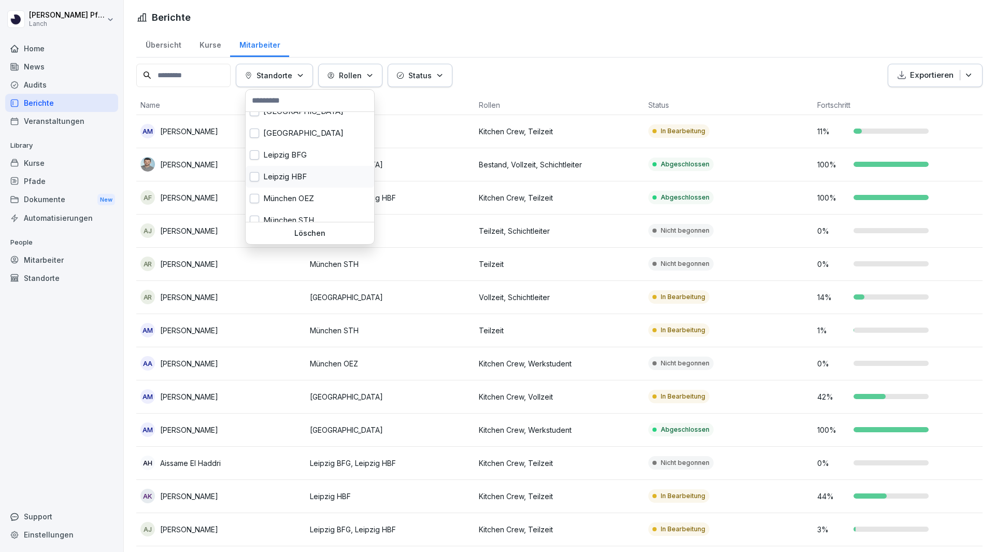
click at [259, 172] on div "Leipzig HBF" at bounding box center [310, 177] width 129 height 22
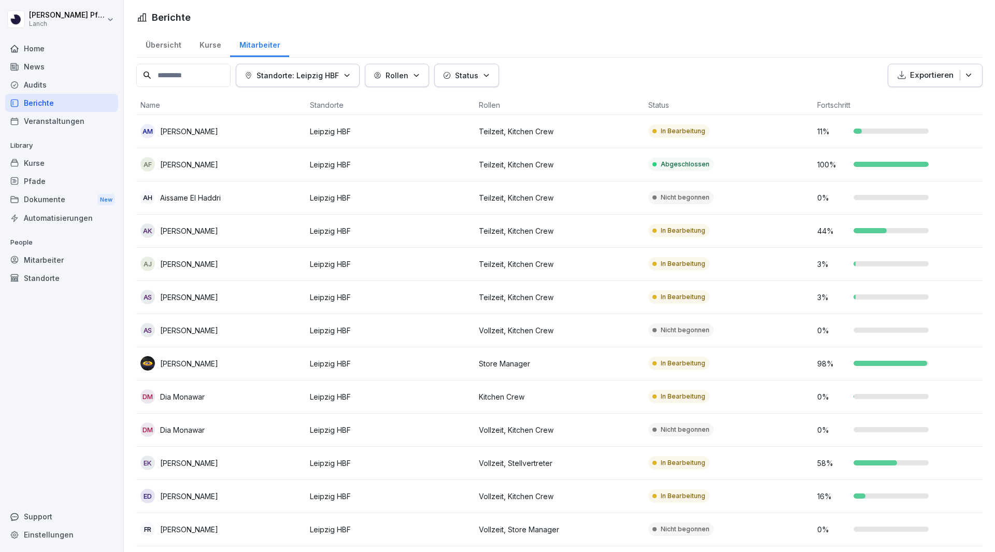
click at [920, 74] on p "Exportieren" at bounding box center [932, 75] width 44 height 12
click at [919, 100] on p "Als Excel Datei exportieren" at bounding box center [923, 99] width 93 height 9
click at [303, 72] on p "Standorte: Leipzig HBF" at bounding box center [298, 75] width 82 height 11
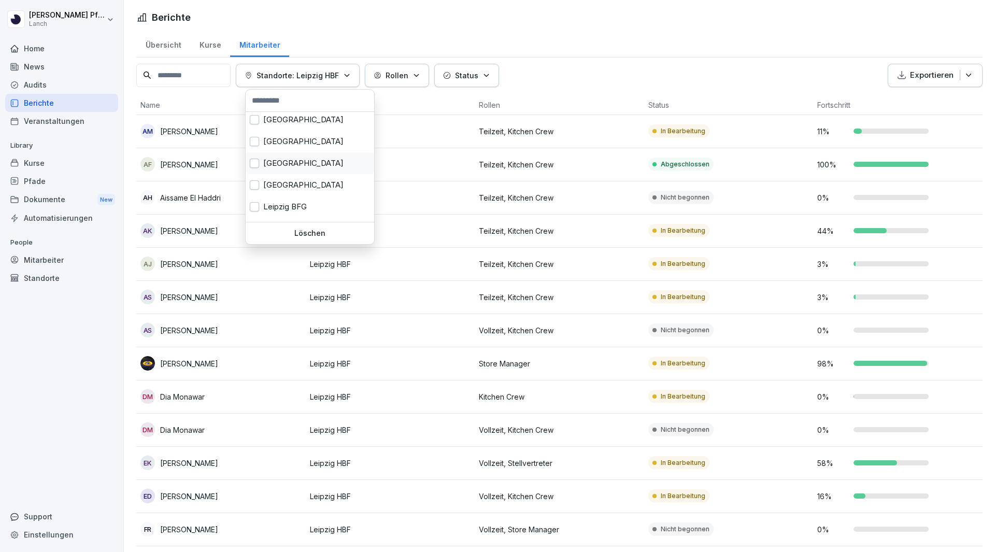
scroll to position [207, 0]
drag, startPoint x: 263, startPoint y: 185, endPoint x: 265, endPoint y: 191, distance: 6.7
click at [265, 191] on div "[GEOGRAPHIC_DATA] [GEOGRAPHIC_DATA] [GEOGRAPHIC_DATA] [GEOGRAPHIC_DATA] [GEOGRA…" at bounding box center [310, 167] width 129 height 110
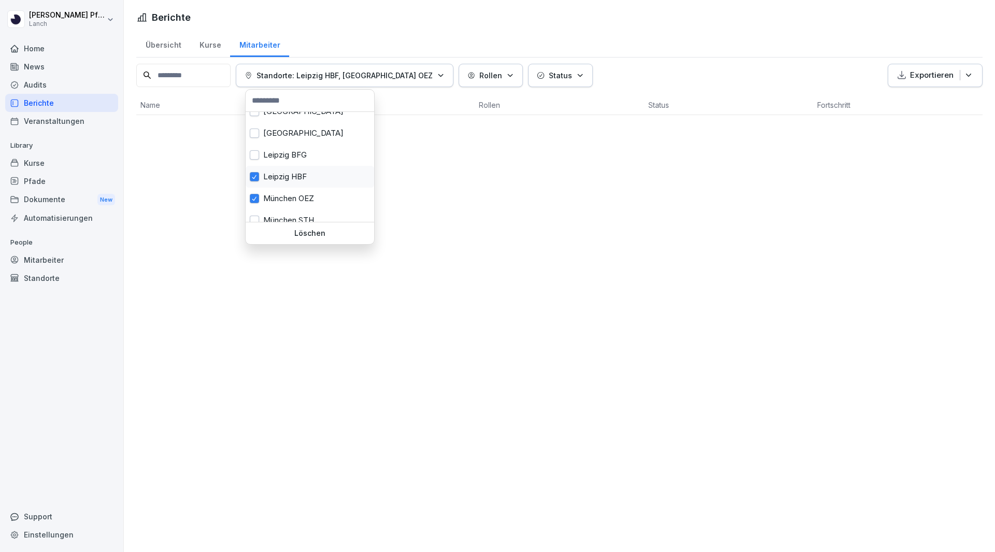
click at [264, 183] on div "Leipzig HBF" at bounding box center [310, 177] width 129 height 22
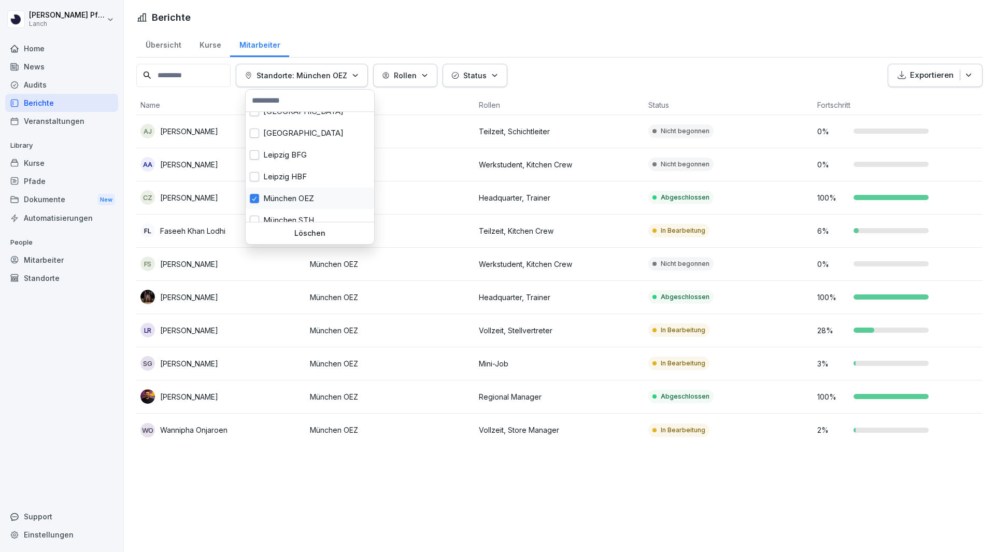
click at [259, 196] on div "München OEZ" at bounding box center [310, 199] width 129 height 22
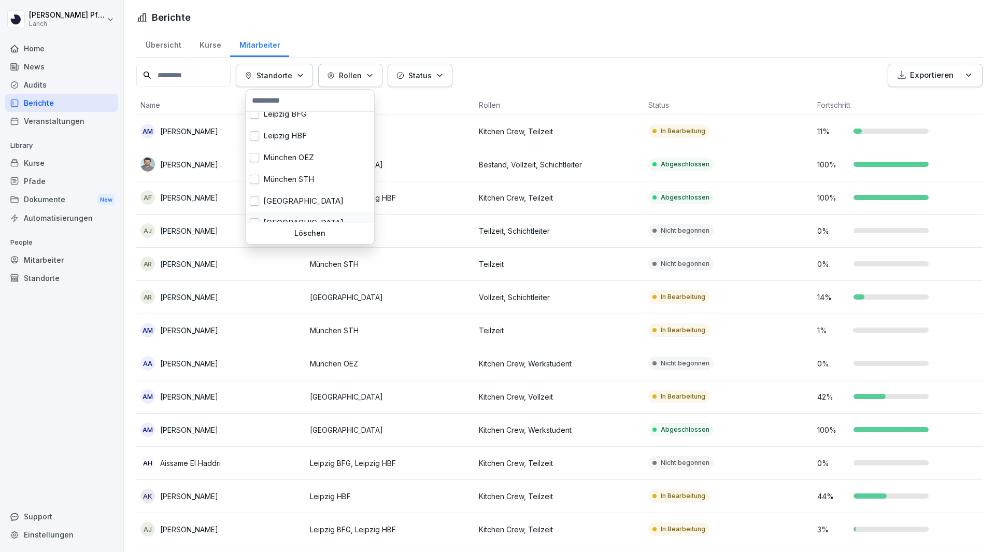
scroll to position [230, 0]
click at [258, 195] on button "button" at bounding box center [254, 197] width 9 height 9
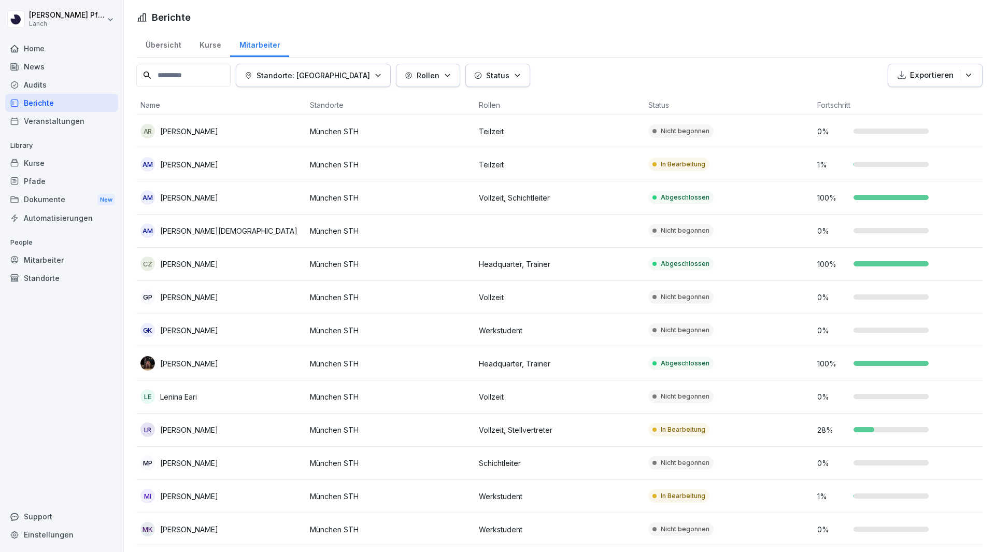
click at [705, 75] on html "[PERSON_NAME] Lanch Home News Audits Berichte Veranstaltungen Library Kurse Pfa…" at bounding box center [497, 276] width 995 height 552
